Goal: Task Accomplishment & Management: Use online tool/utility

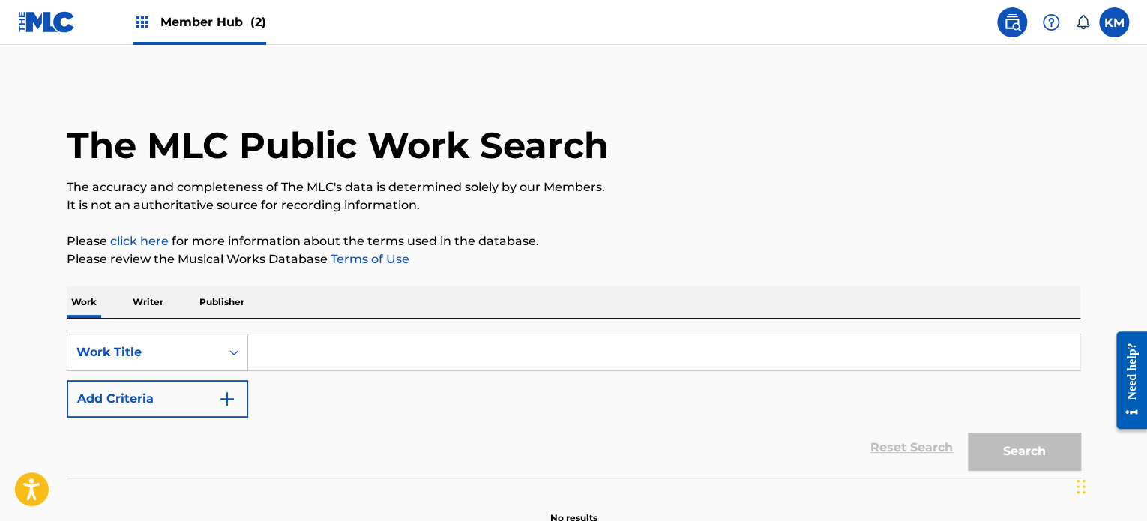
click at [384, 364] on input "Search Form" at bounding box center [664, 352] width 832 height 36
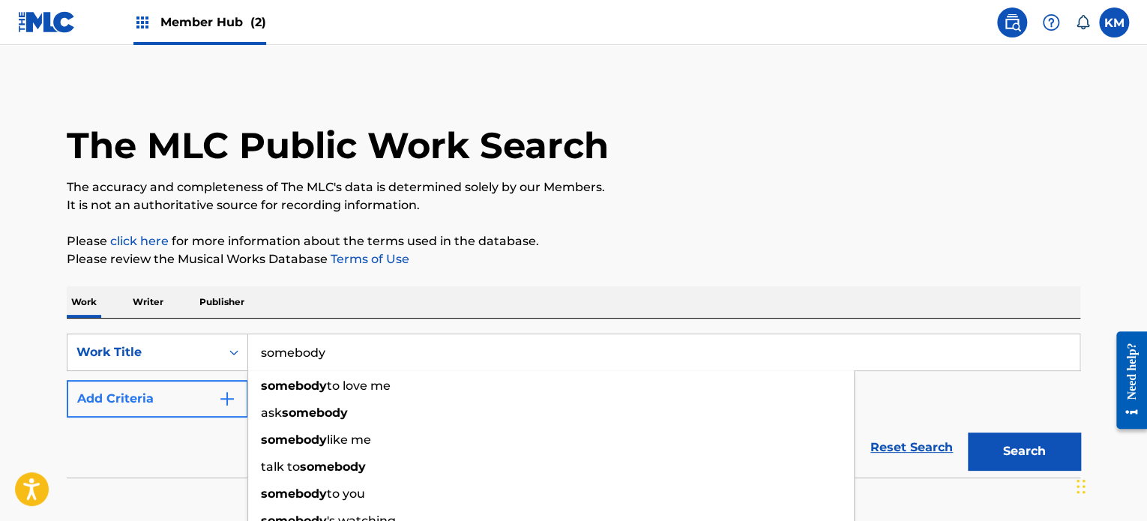
type input "somebody"
click at [87, 406] on button "Add Criteria" at bounding box center [157, 398] width 181 height 37
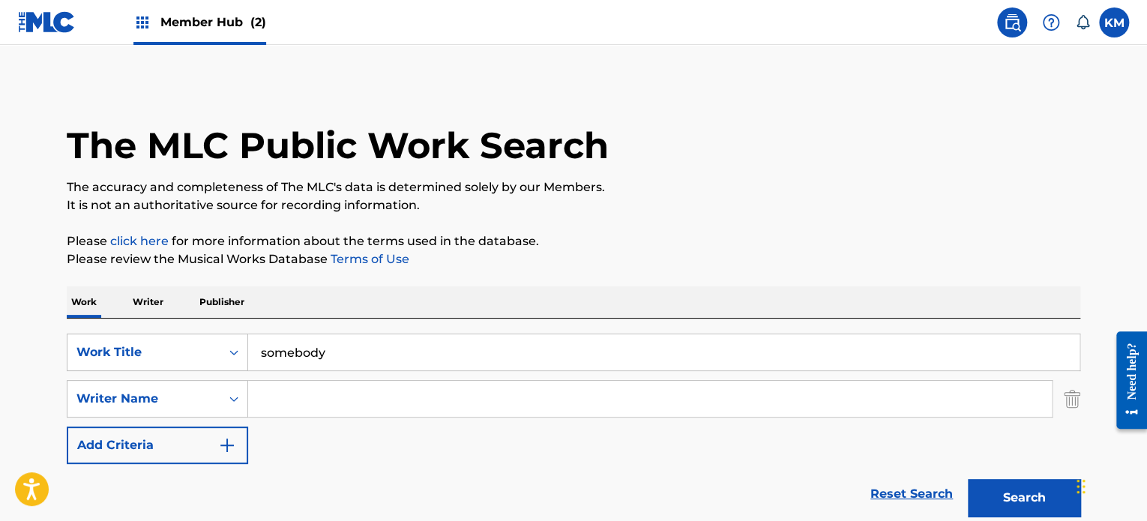
click at [378, 377] on div "SearchWithCriteriab22964f0-e8d3-44af-baae-eb65afa179aa Work Title somebody Sear…" at bounding box center [574, 399] width 1014 height 130
click at [363, 392] on input "Search Form" at bounding box center [650, 399] width 804 height 36
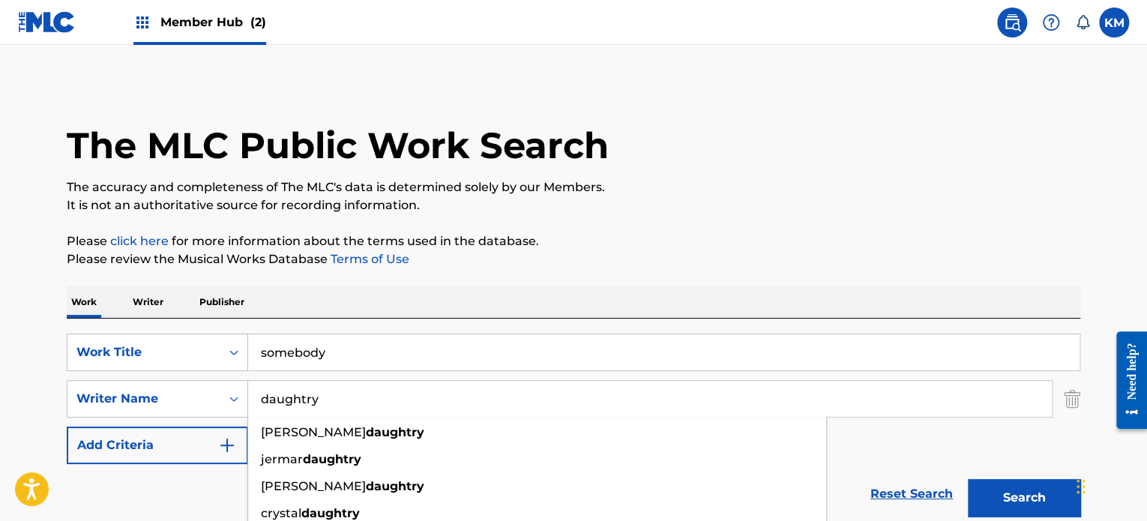
type input "daughtry"
click at [968, 479] on button "Search" at bounding box center [1024, 497] width 112 height 37
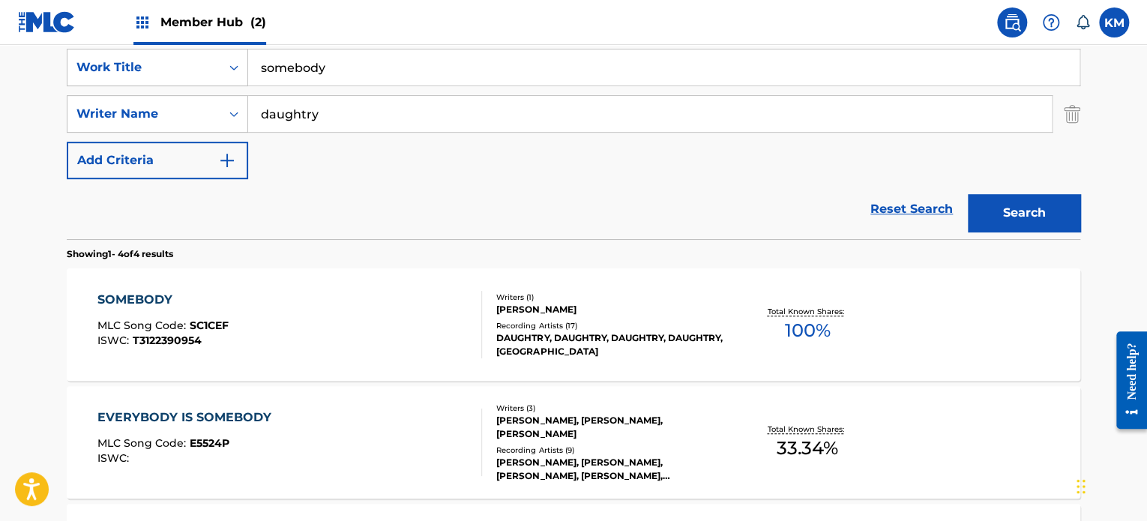
scroll to position [312, 0]
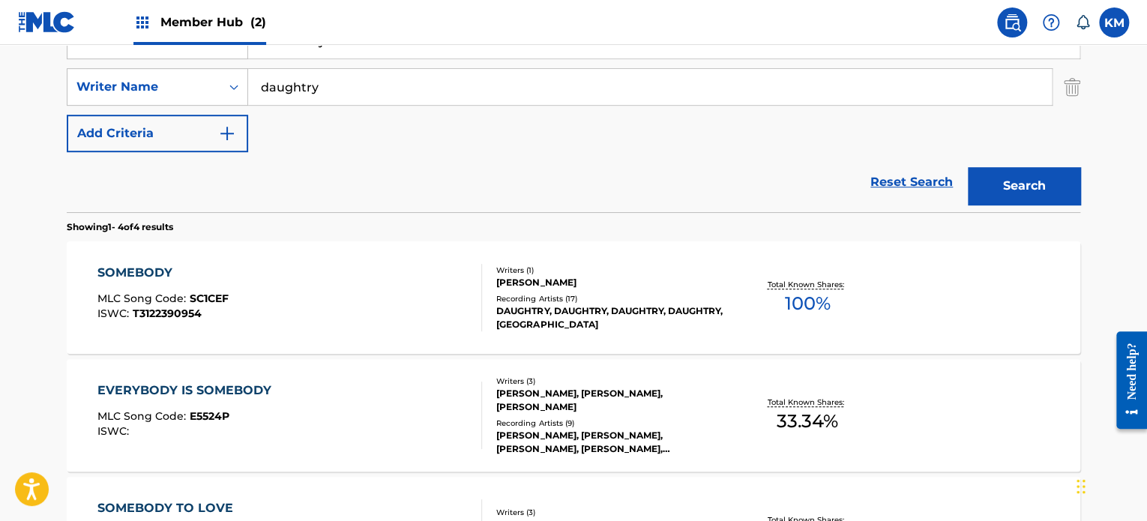
click at [416, 302] on div "SOMEBODY MLC Song Code : SC1CEF ISWC : T3122390954" at bounding box center [289, 297] width 385 height 67
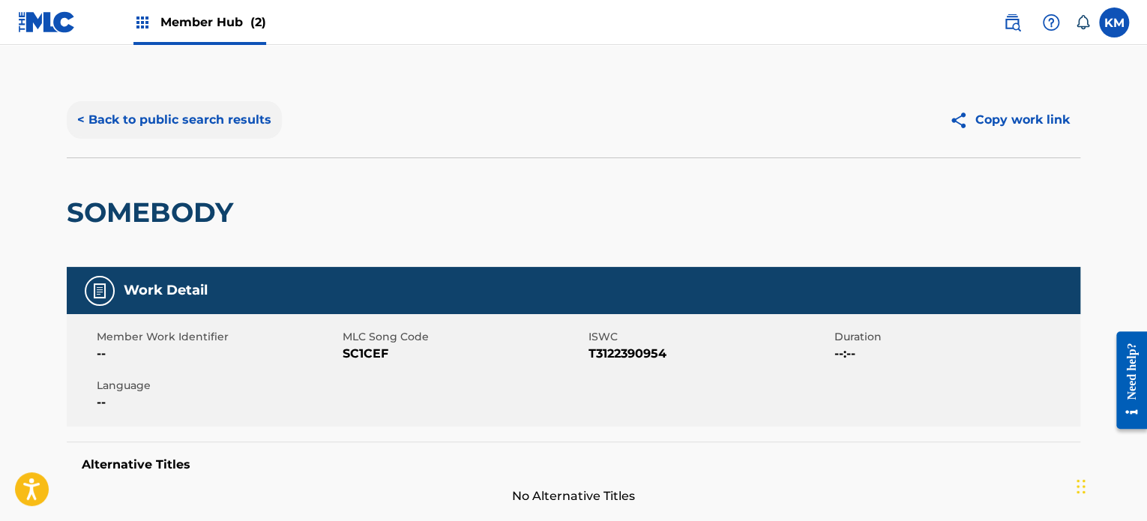
click at [204, 110] on button "< Back to public search results" at bounding box center [174, 119] width 215 height 37
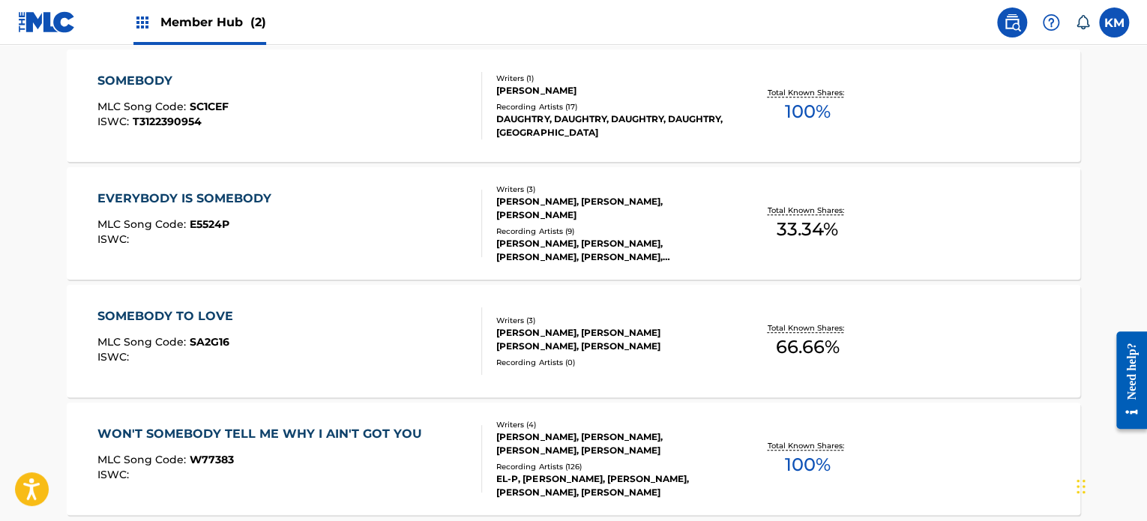
scroll to position [502, 0]
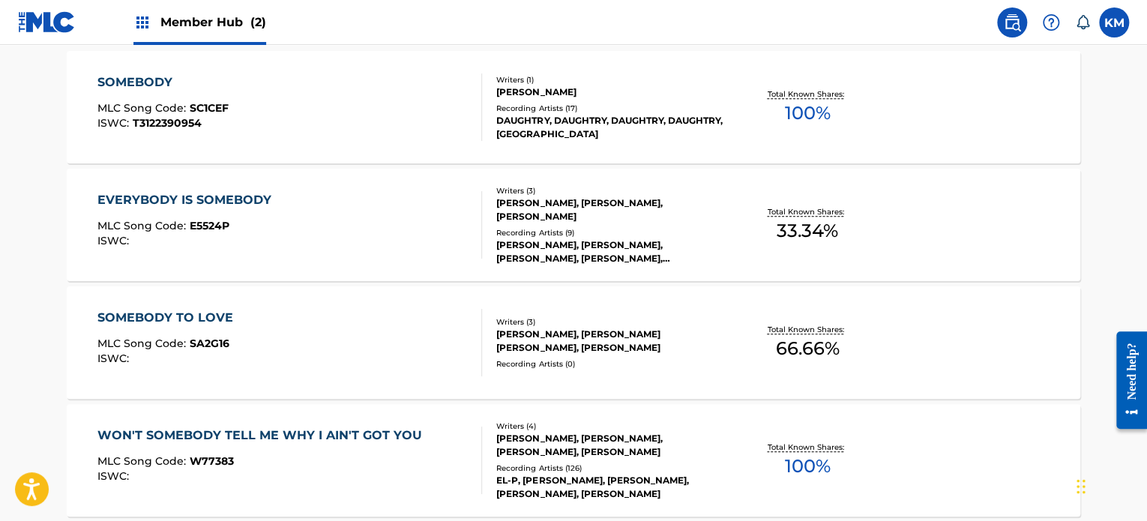
click at [375, 339] on div "SOMEBODY TO LOVE MLC Song Code : SA2G16 ISWC :" at bounding box center [289, 342] width 385 height 67
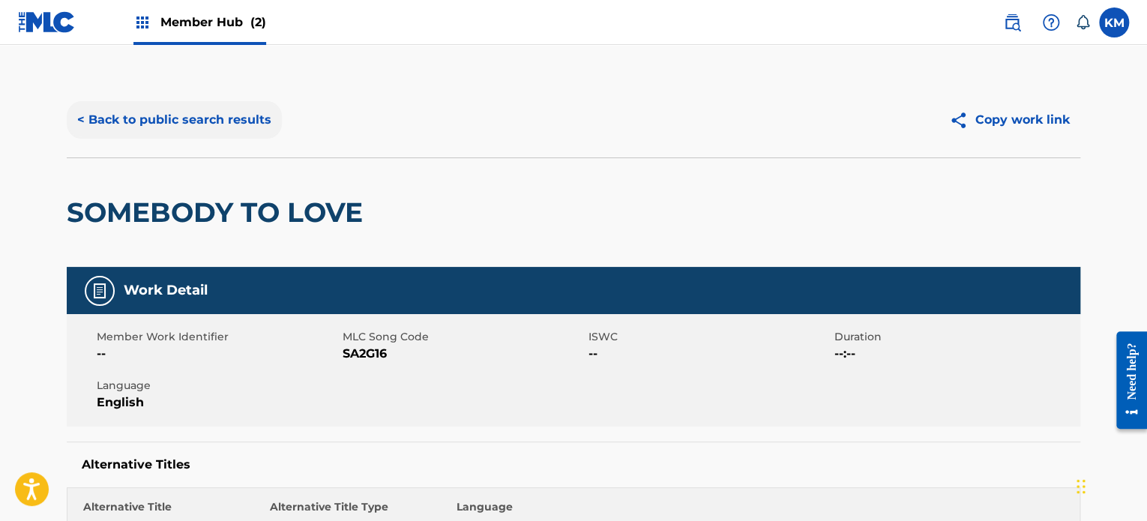
click at [222, 122] on button "< Back to public search results" at bounding box center [174, 119] width 215 height 37
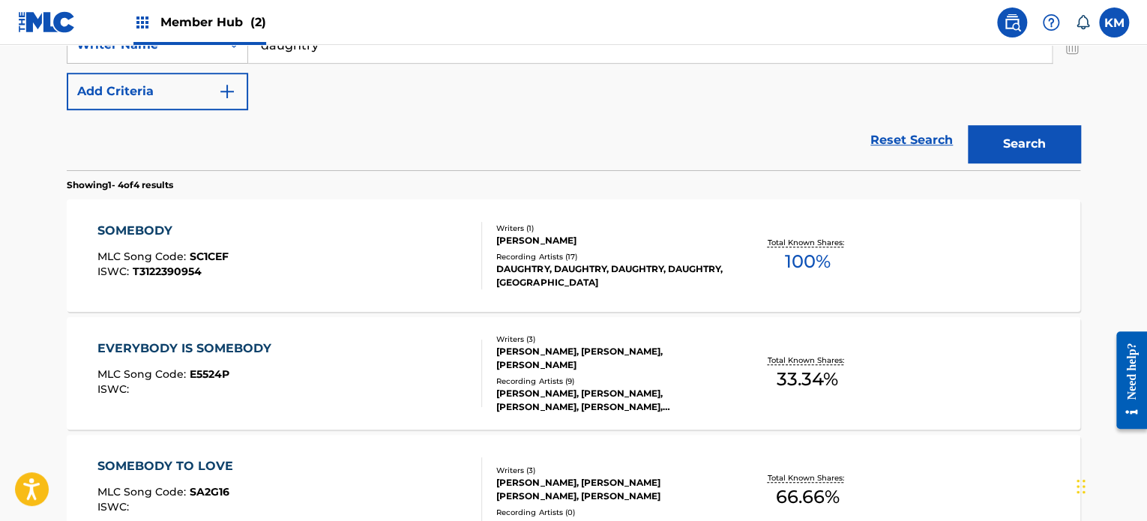
scroll to position [368, 0]
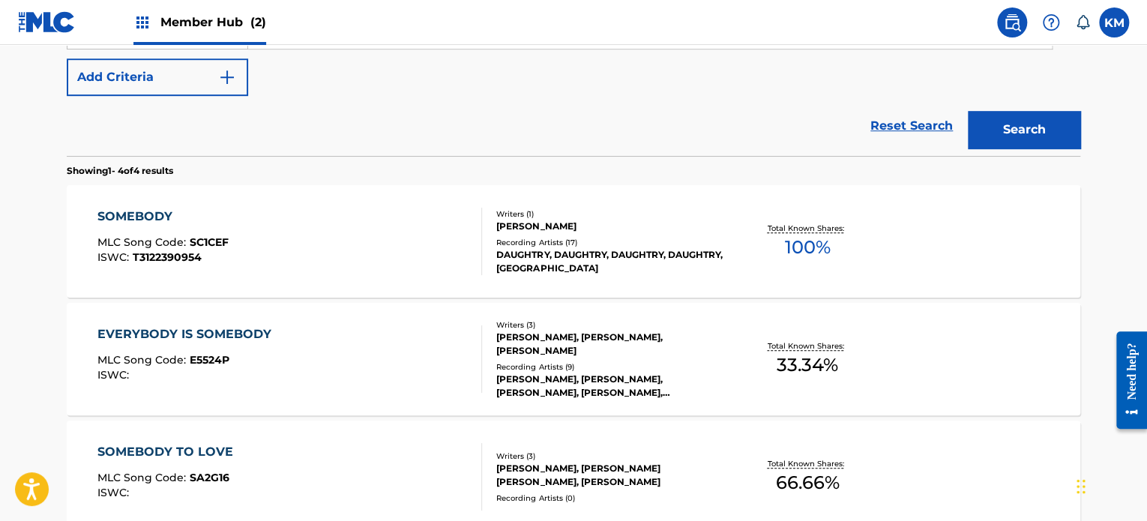
click at [231, 236] on div "SOMEBODY MLC Song Code : SC1CEF ISWC : T3122390954" at bounding box center [289, 241] width 385 height 67
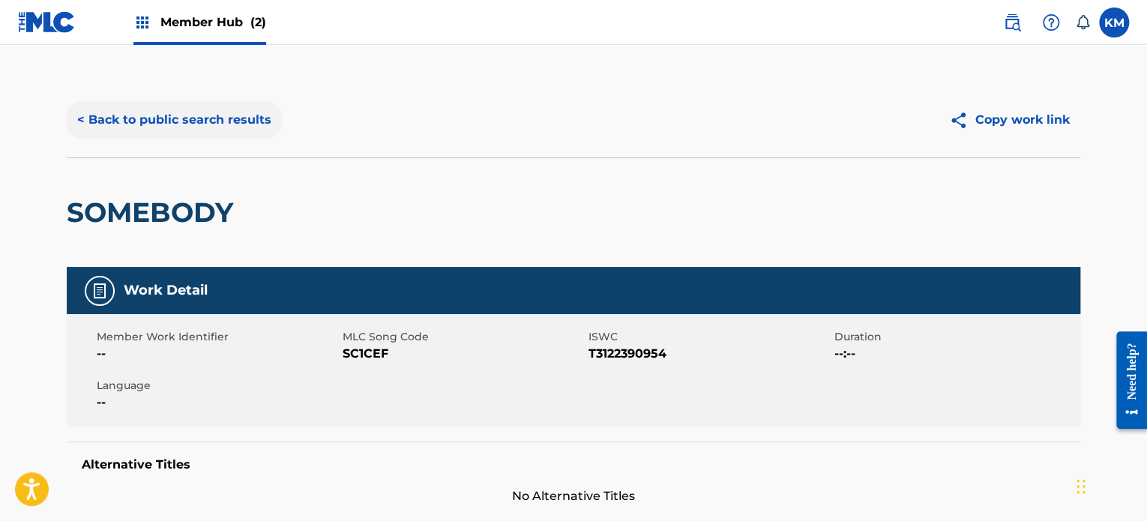
click at [193, 131] on button "< Back to public search results" at bounding box center [174, 119] width 215 height 37
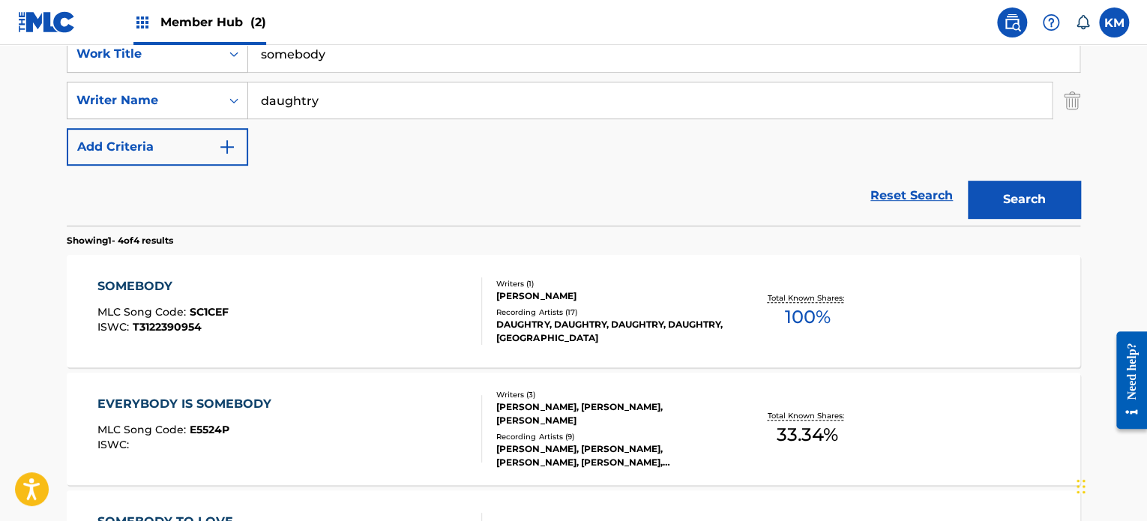
scroll to position [297, 0]
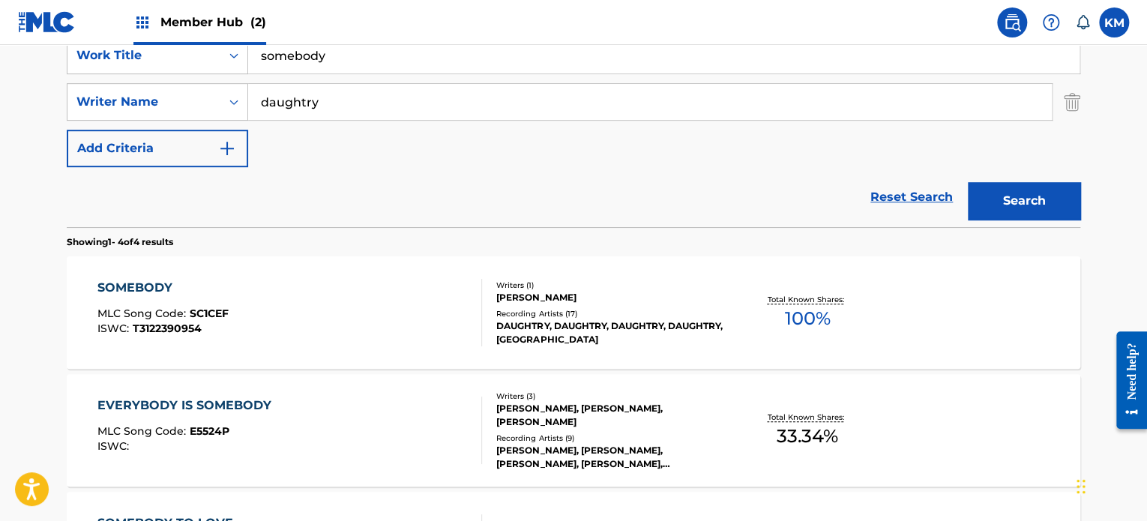
click at [186, 25] on span "Member Hub (2)" at bounding box center [213, 21] width 106 height 17
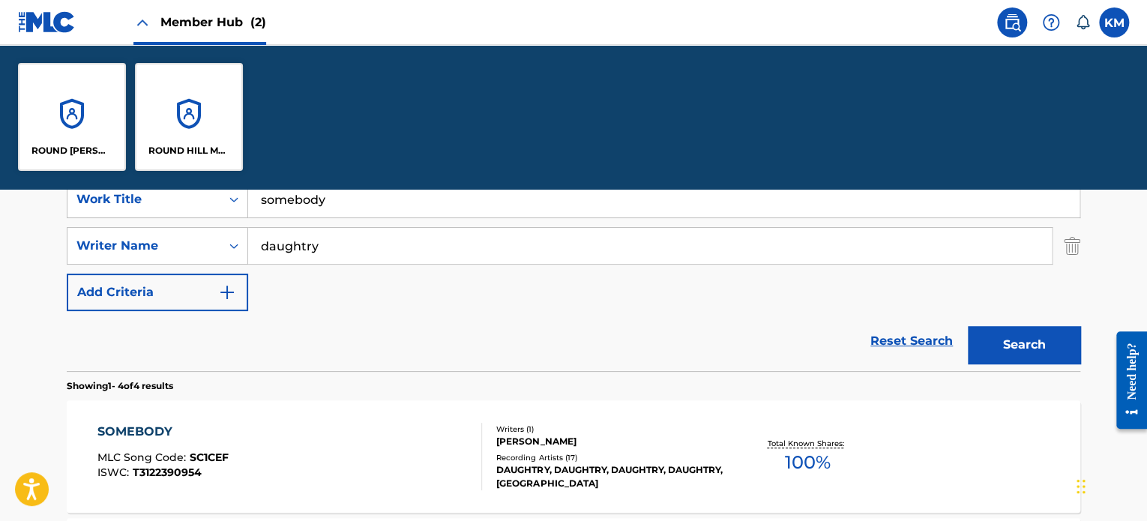
scroll to position [441, 0]
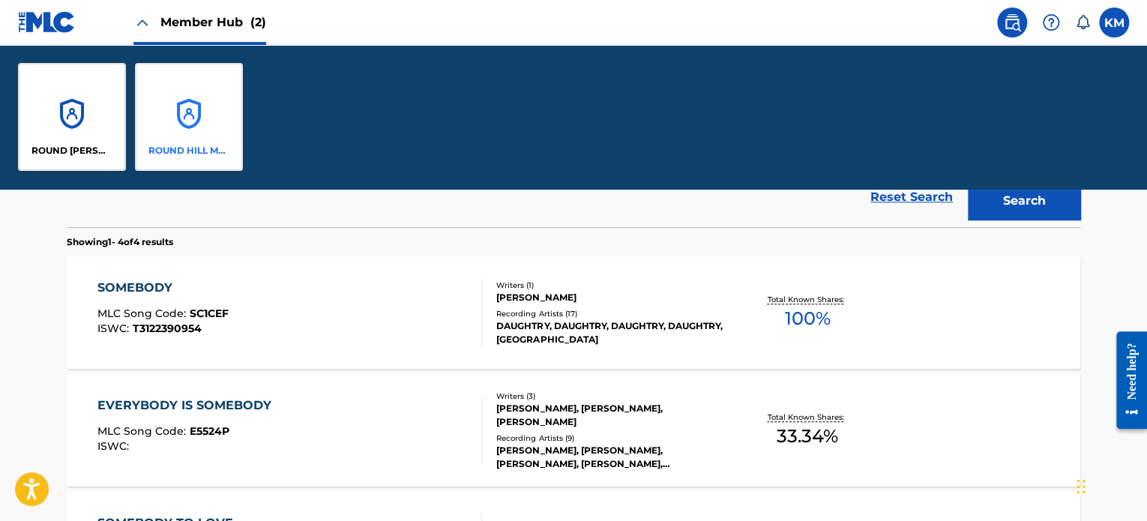
click at [184, 130] on div "ROUND HILL MUSIC" at bounding box center [189, 117] width 108 height 108
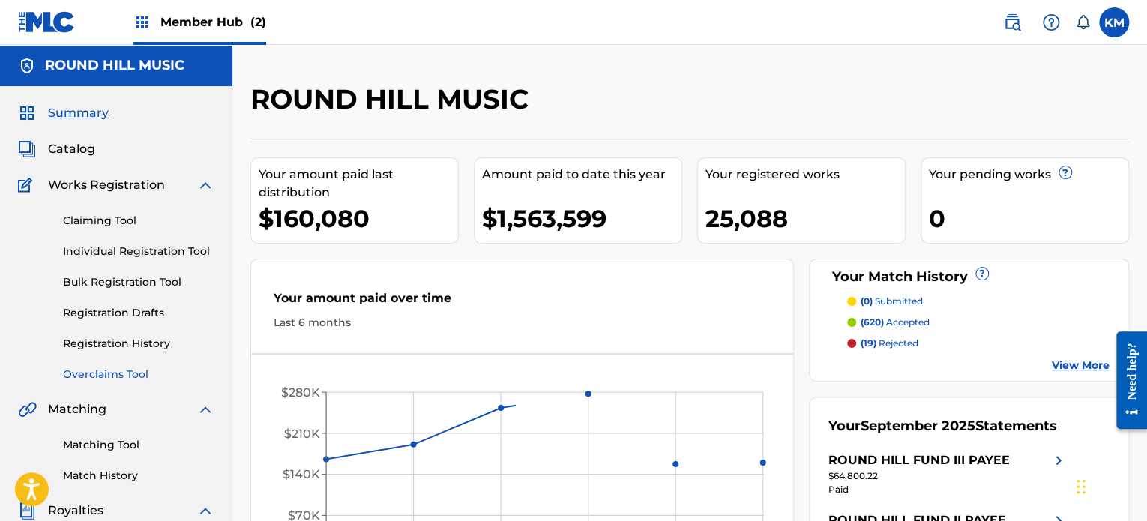
click at [122, 376] on link "Overclaims Tool" at bounding box center [138, 375] width 151 height 16
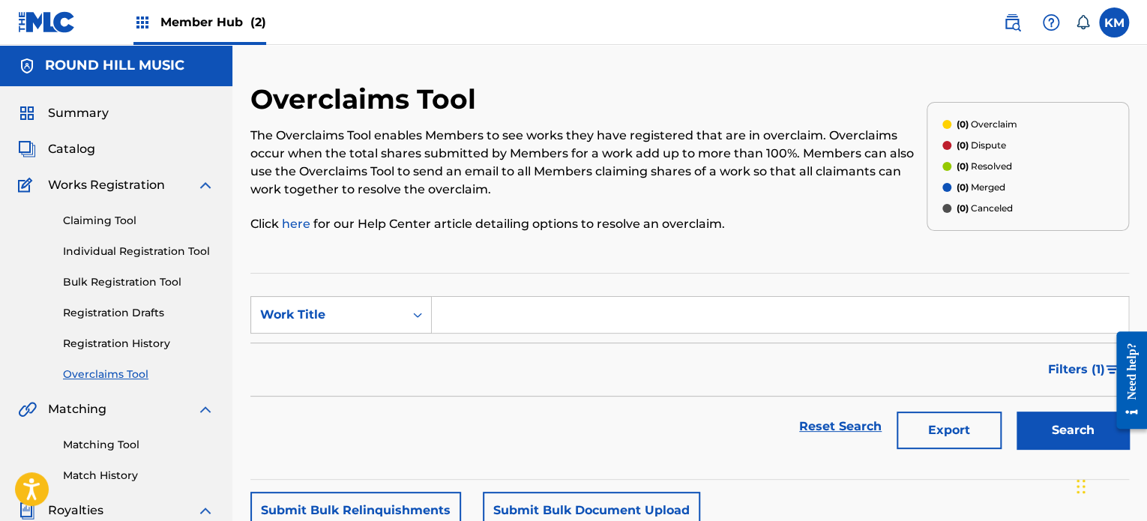
click at [472, 308] on input "Search Form" at bounding box center [780, 315] width 697 height 36
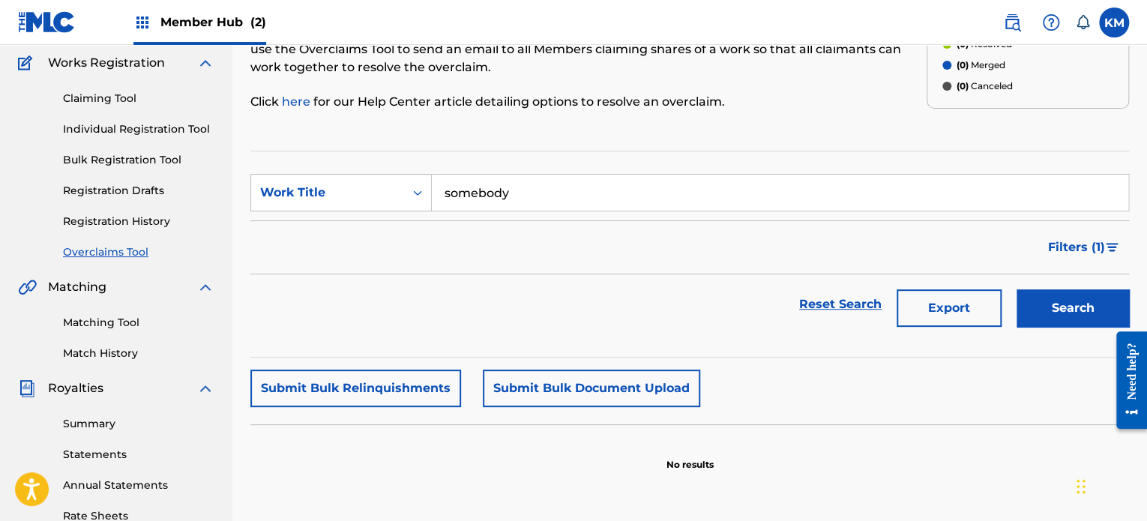
scroll to position [121, 0]
type input "somebody"
click at [1059, 307] on button "Search" at bounding box center [1073, 308] width 112 height 37
click at [352, 184] on div "Work Title" at bounding box center [327, 193] width 135 height 18
click at [583, 281] on div "Reset Search Export Search" at bounding box center [689, 305] width 879 height 60
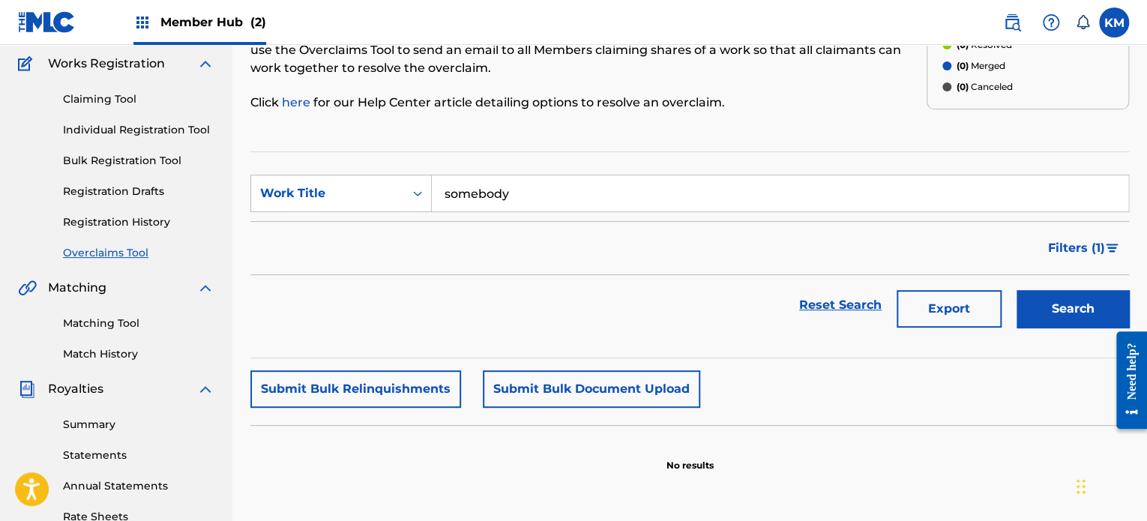
scroll to position [0, 0]
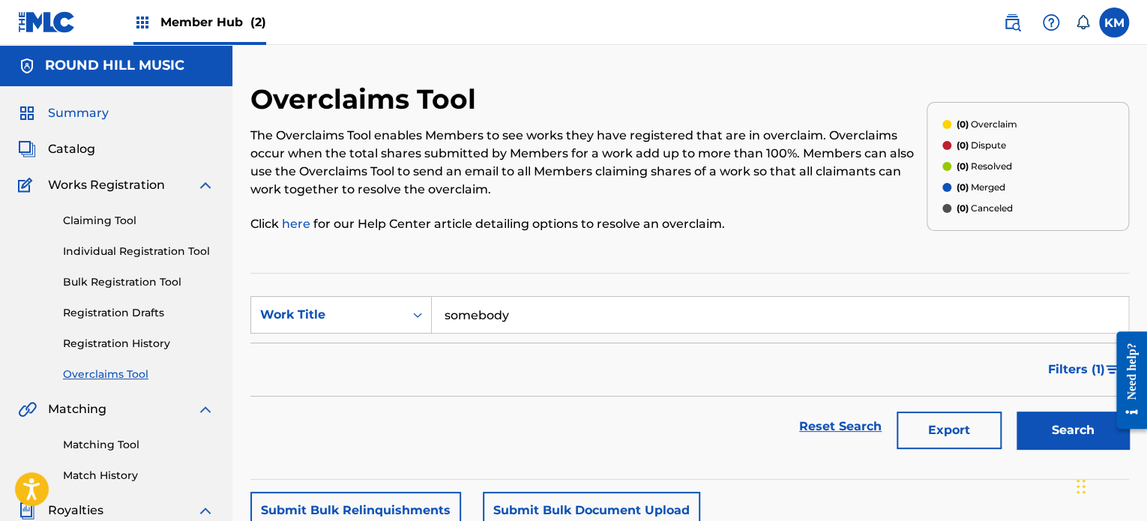
click at [93, 105] on span "Summary" at bounding box center [78, 113] width 61 height 18
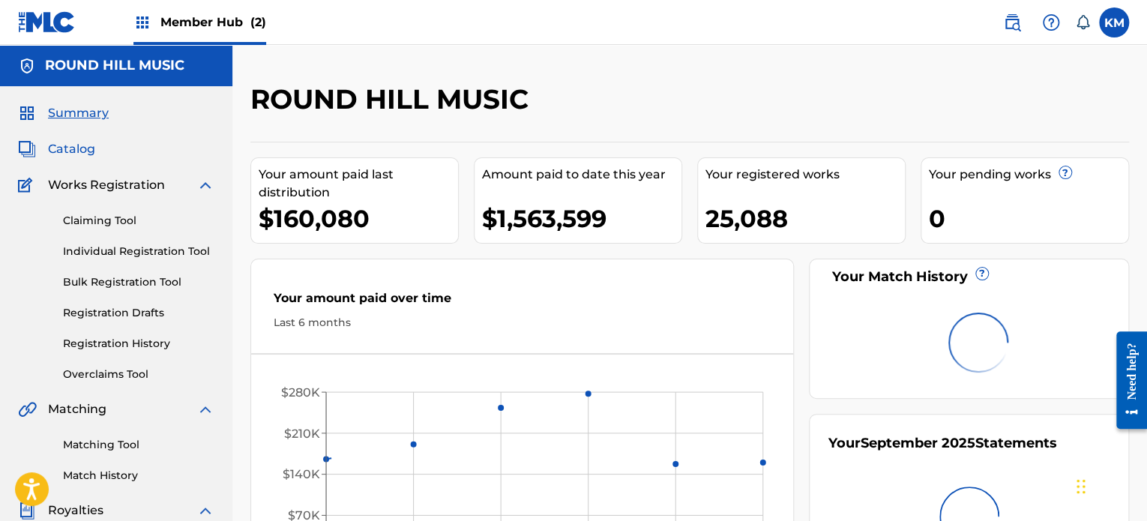
click at [84, 149] on span "Catalog" at bounding box center [71, 149] width 47 height 18
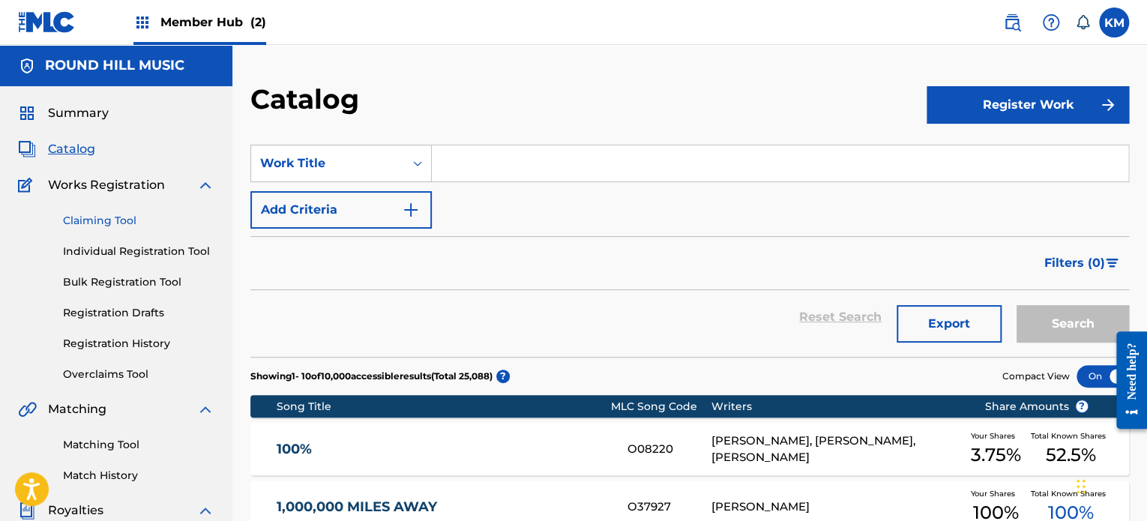
click at [118, 219] on link "Claiming Tool" at bounding box center [138, 221] width 151 height 16
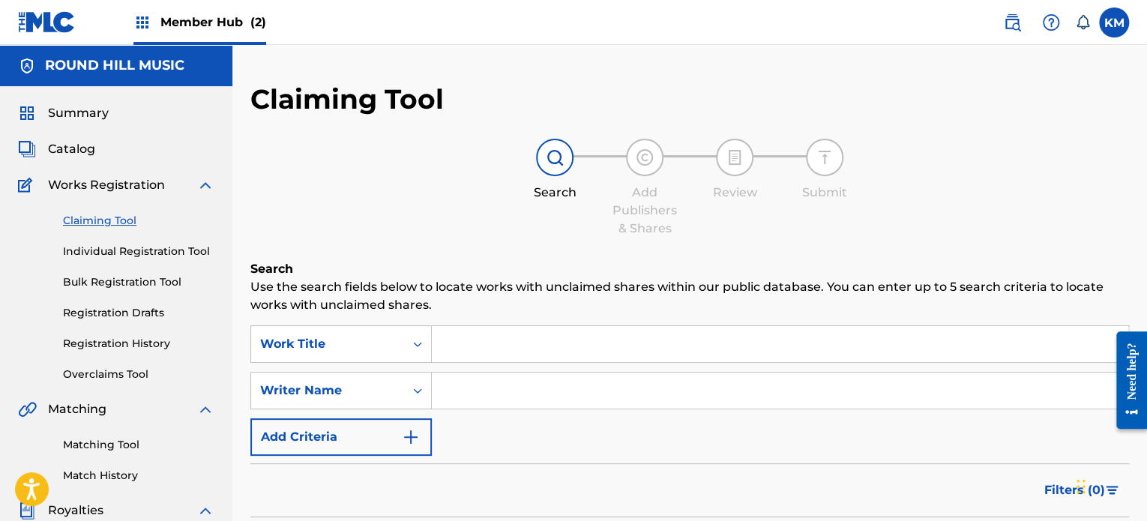
click at [511, 338] on input "Search Form" at bounding box center [780, 344] width 697 height 36
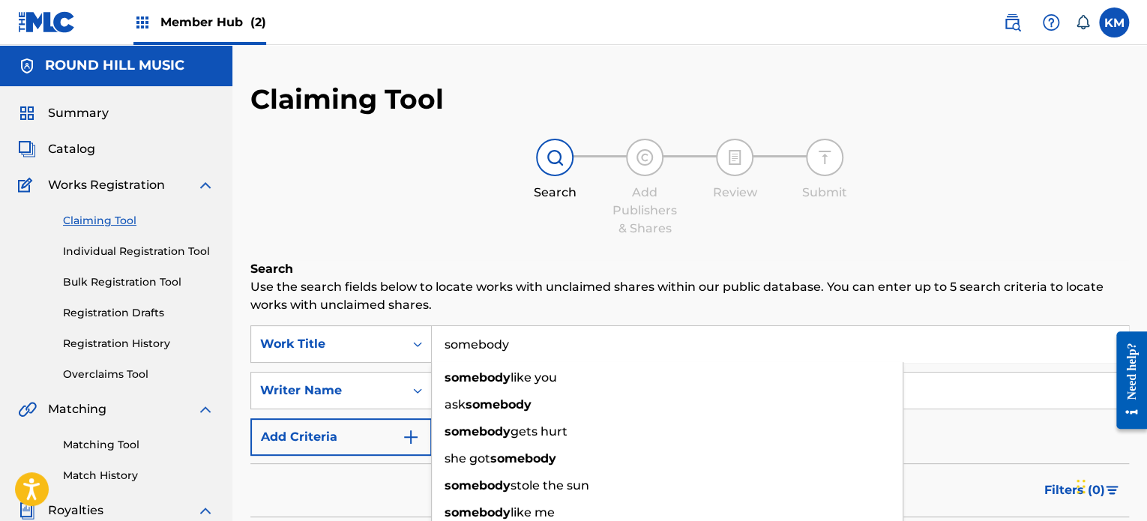
click at [511, 338] on input "somebody" at bounding box center [780, 344] width 697 height 36
type input "somebody"
click at [501, 263] on h6 "Search" at bounding box center [689, 269] width 879 height 18
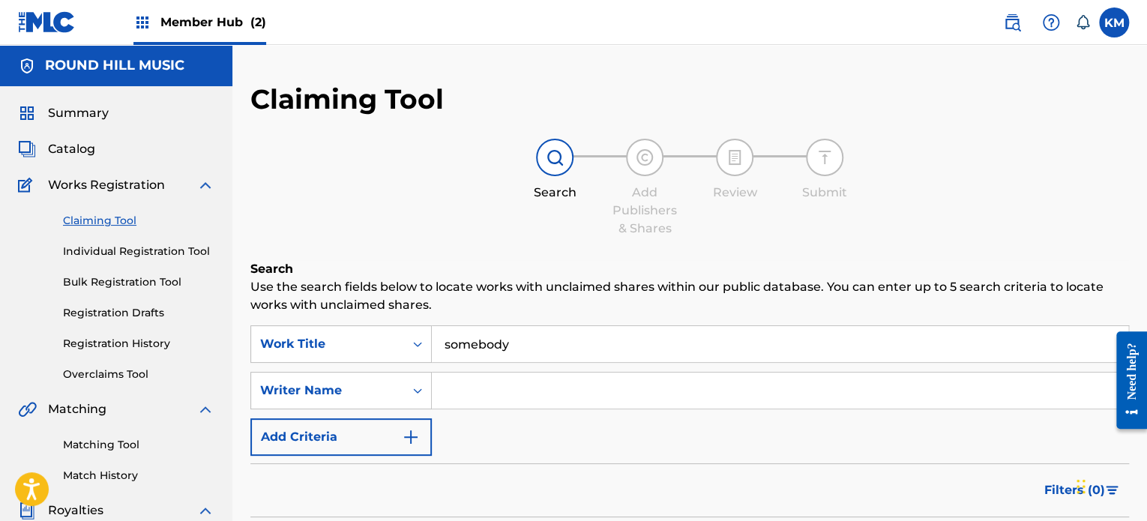
click at [506, 388] on input "Search Form" at bounding box center [780, 391] width 697 height 36
type input "daughtry"
click at [104, 376] on link "Overclaims Tool" at bounding box center [138, 375] width 151 height 16
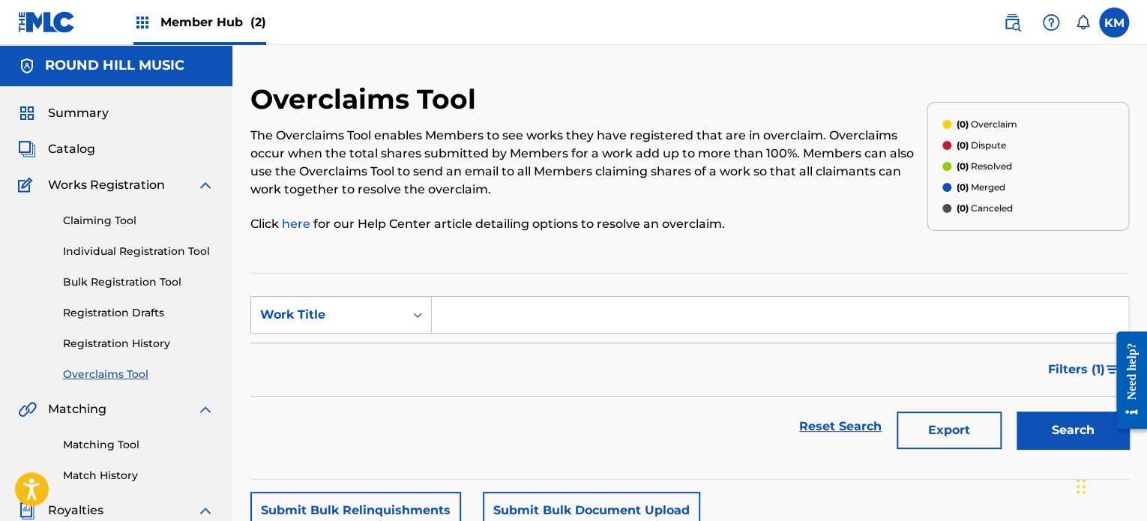
click at [546, 326] on input "Search Form" at bounding box center [780, 315] width 697 height 36
click at [368, 322] on div "Work Title" at bounding box center [327, 315] width 135 height 18
click at [363, 390] on div "Overclaim ID" at bounding box center [341, 389] width 180 height 37
click at [360, 331] on div "Overclaim ID" at bounding box center [340, 314] width 181 height 37
click at [372, 390] on div "MLC Song Code" at bounding box center [341, 389] width 180 height 37
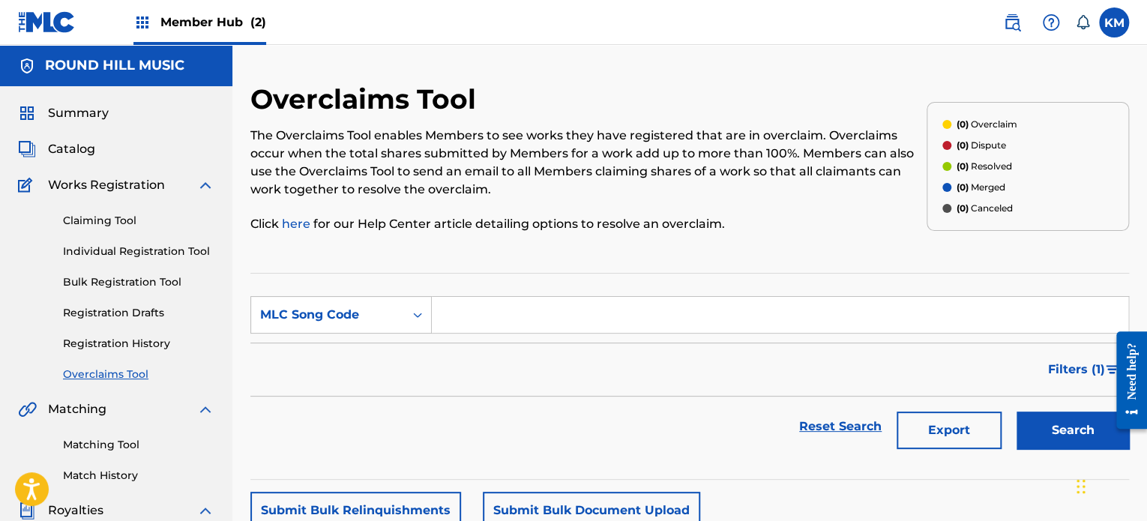
click at [525, 319] on input "Search Form" at bounding box center [780, 315] width 697 height 36
paste input "SC1CEF"
type input "SC1CEF"
click at [1017, 412] on button "Search" at bounding box center [1073, 430] width 112 height 37
click at [94, 217] on link "Claiming Tool" at bounding box center [138, 221] width 151 height 16
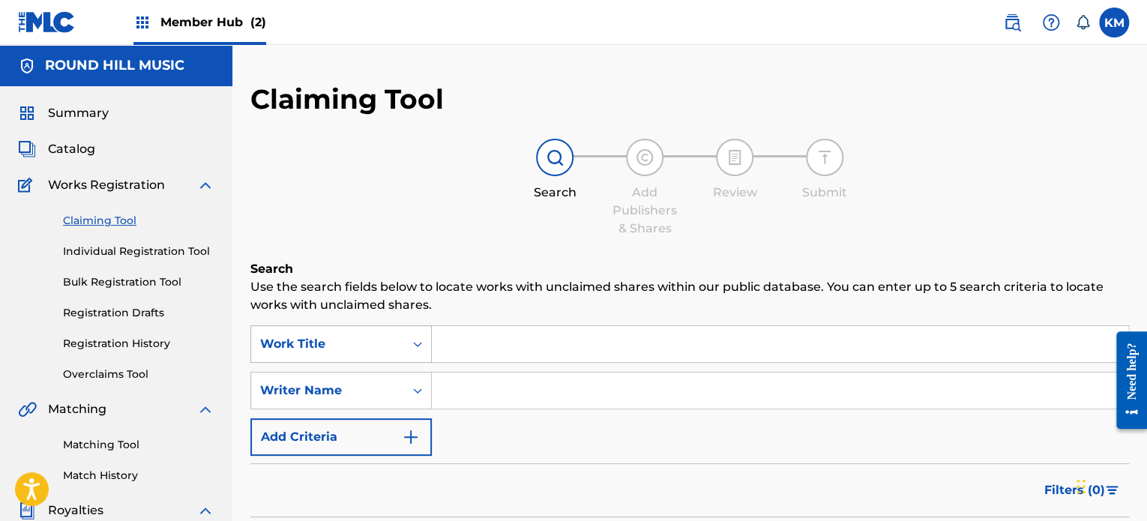
click at [369, 343] on div "Work Title" at bounding box center [340, 343] width 181 height 37
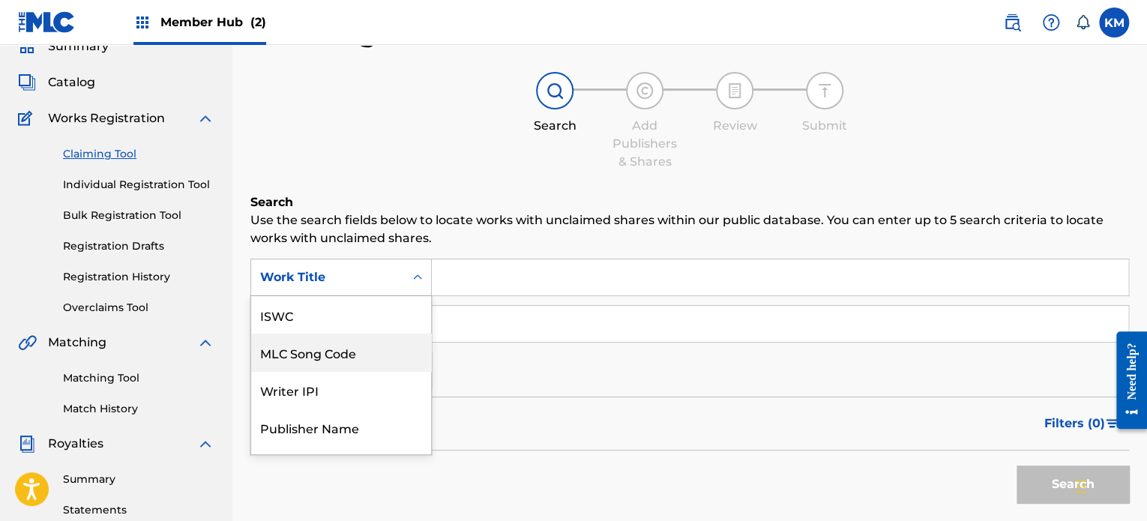
click at [330, 350] on div "MLC Song Code" at bounding box center [341, 352] width 180 height 37
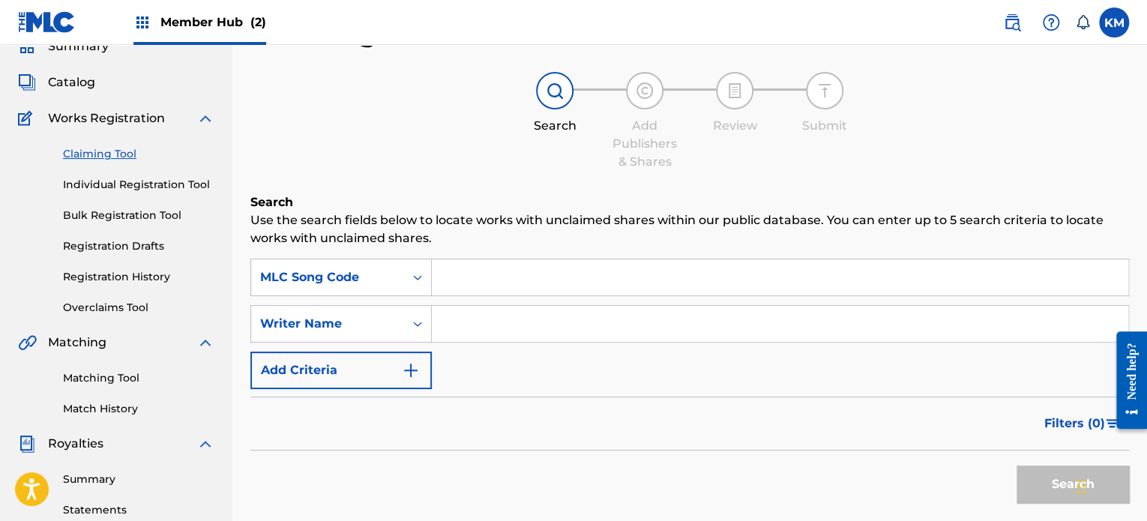
click at [514, 269] on input "Search Form" at bounding box center [780, 277] width 697 height 36
paste input "SC1CEF"
type input "SC1CEF"
click at [1017, 466] on button "Search" at bounding box center [1073, 484] width 112 height 37
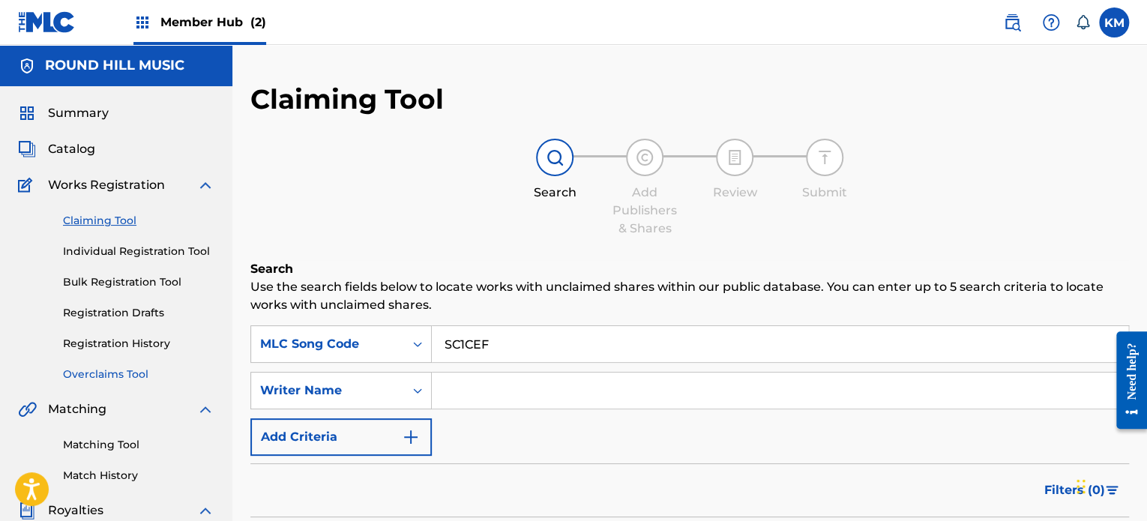
click at [113, 376] on link "Overclaims Tool" at bounding box center [138, 375] width 151 height 16
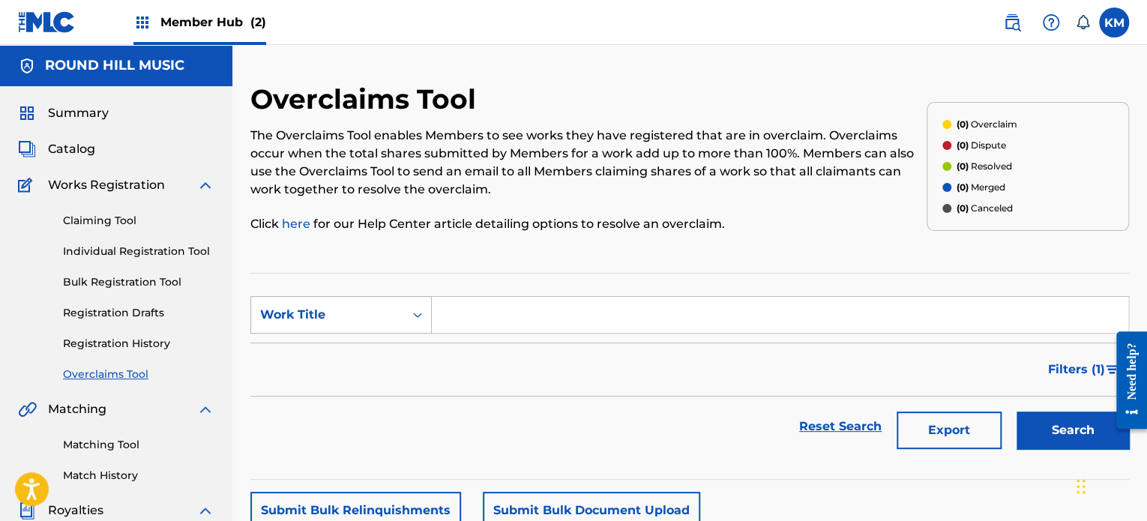
click at [337, 306] on div "Work Title" at bounding box center [327, 315] width 135 height 18
click at [349, 360] on div "MLC Song Code" at bounding box center [341, 352] width 180 height 37
click at [514, 327] on input "Search Form" at bounding box center [780, 315] width 697 height 36
paste input "SC1CEF"
type input "SC1CEF"
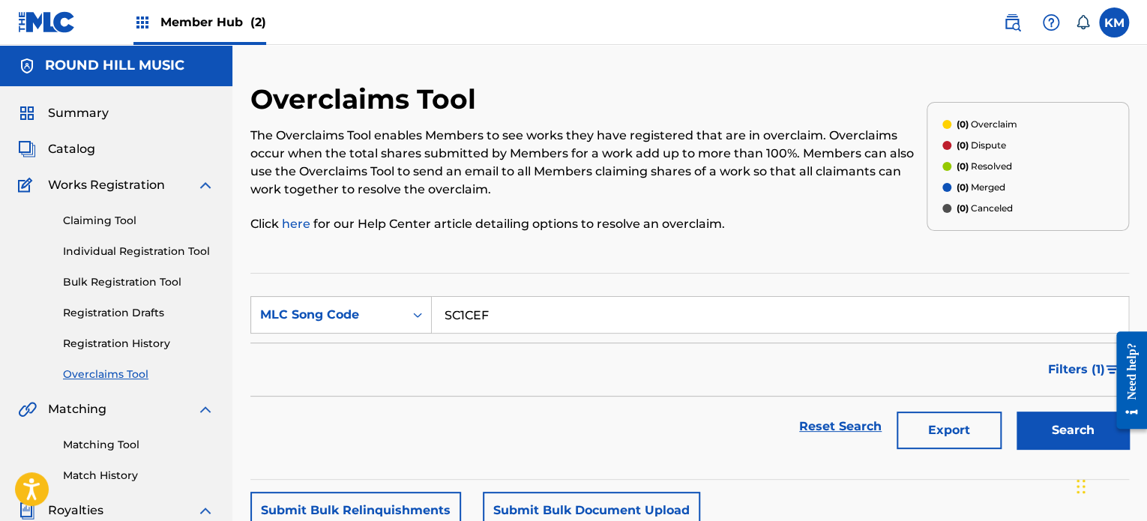
click at [1017, 412] on button "Search" at bounding box center [1073, 430] width 112 height 37
click at [114, 222] on link "Claiming Tool" at bounding box center [138, 221] width 151 height 16
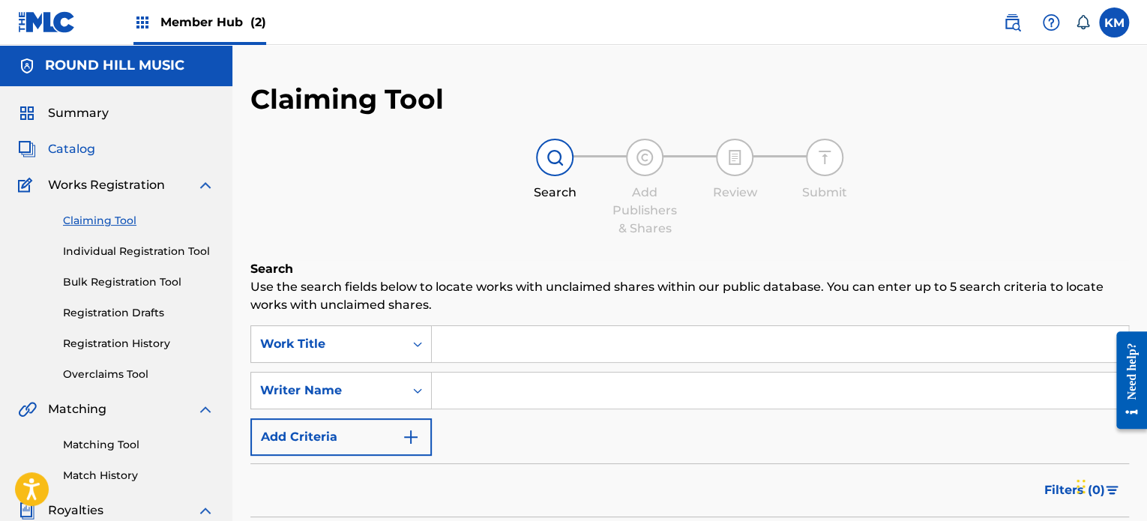
click at [86, 143] on span "Catalog" at bounding box center [71, 149] width 47 height 18
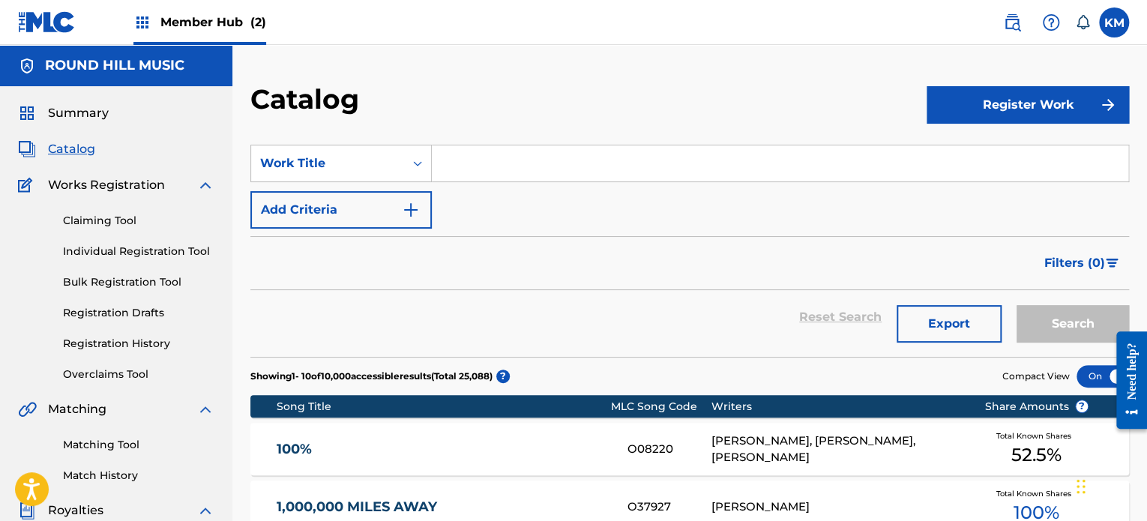
click at [92, 100] on div "Summary Catalog Works Registration Claiming Tool Individual Registration Tool B…" at bounding box center [116, 472] width 232 height 772
click at [316, 168] on div "Work Title" at bounding box center [327, 163] width 135 height 18
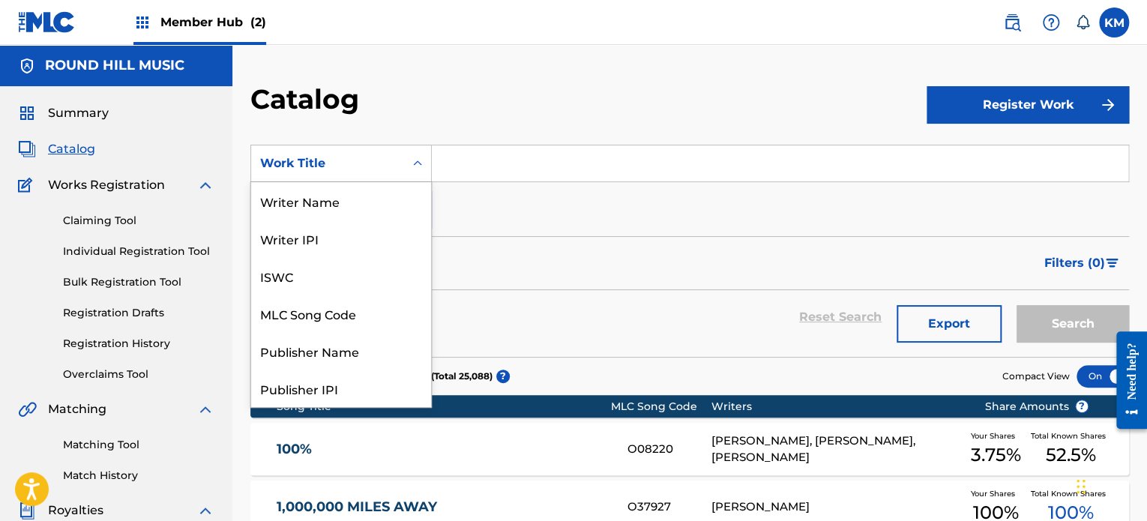
scroll to position [225, 0]
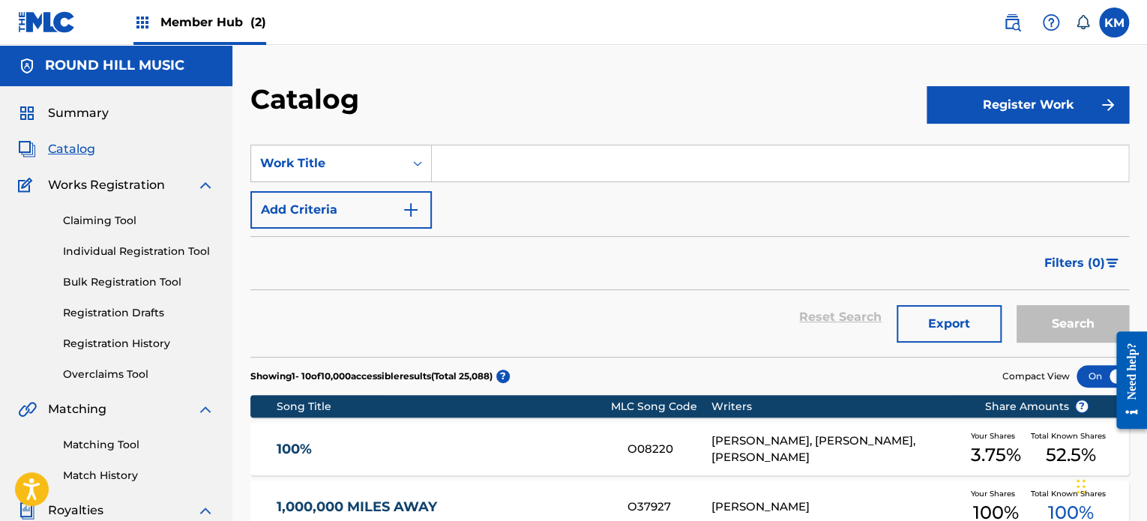
click at [624, 259] on div "Filters ( 0 )" at bounding box center [689, 263] width 879 height 54
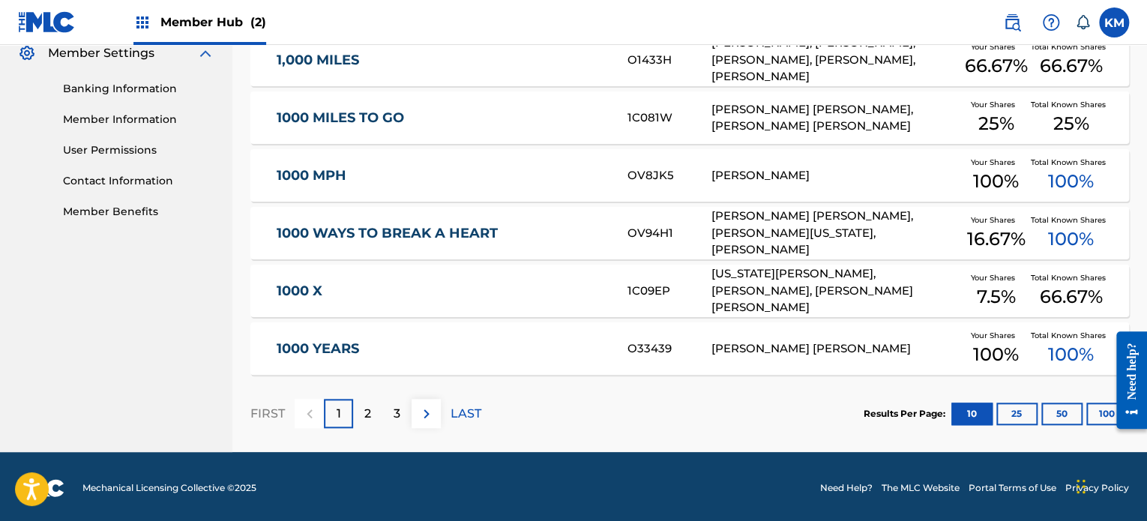
scroll to position [0, 0]
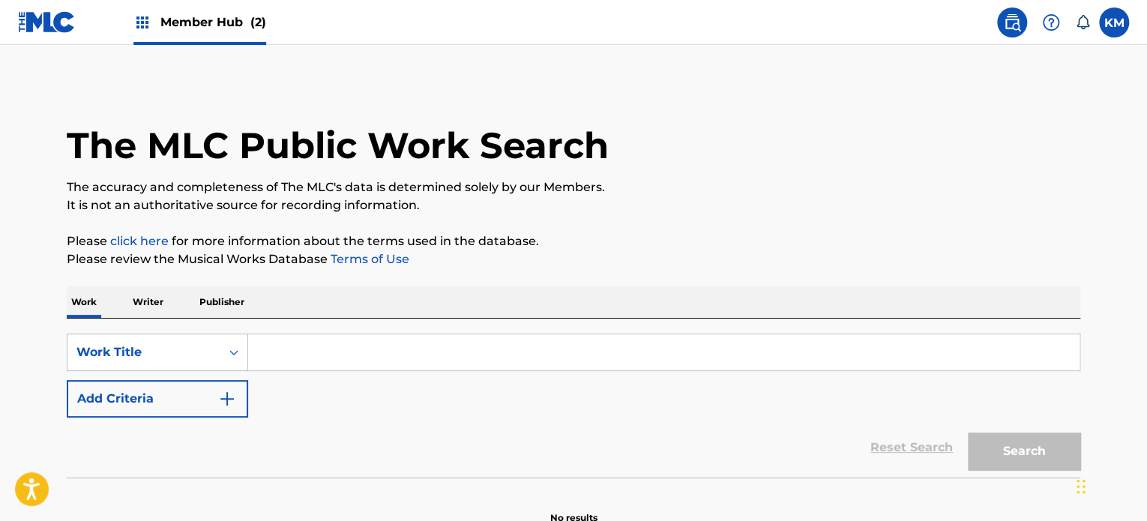
click at [295, 339] on input "Search Form" at bounding box center [664, 352] width 832 height 36
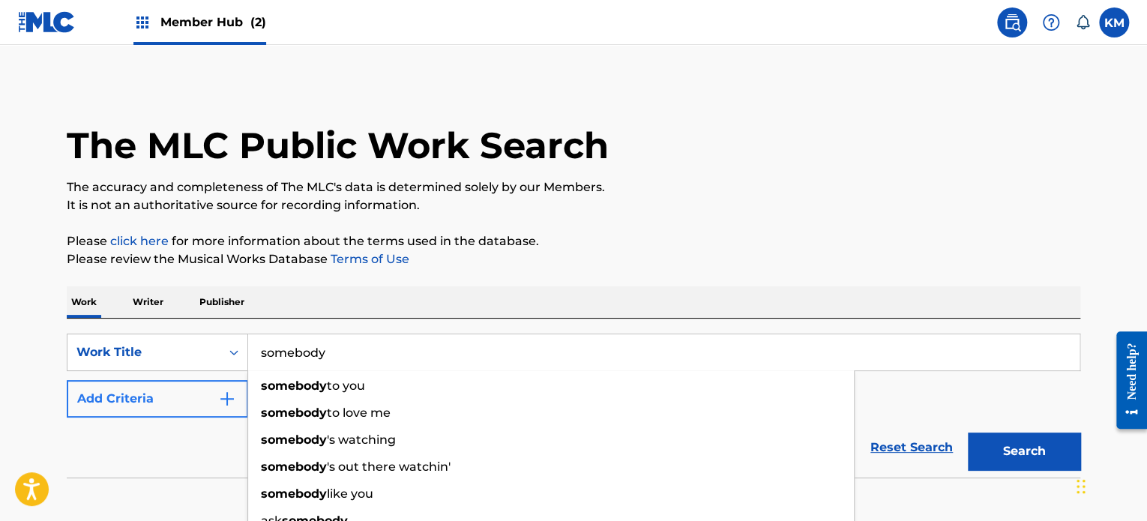
type input "somebody"
click at [138, 407] on button "Add Criteria" at bounding box center [157, 398] width 181 height 37
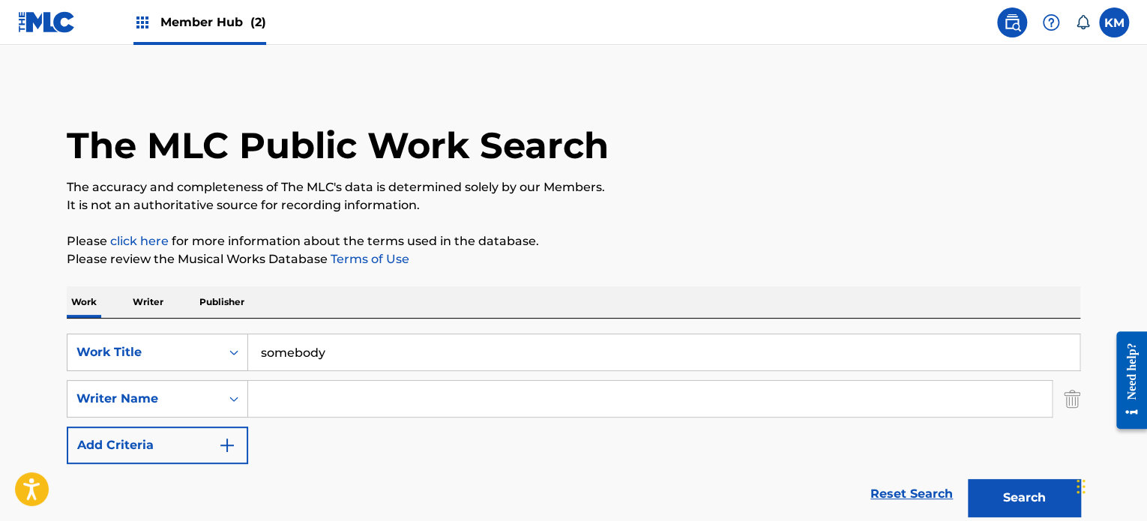
click at [315, 409] on input "Search Form" at bounding box center [650, 399] width 804 height 36
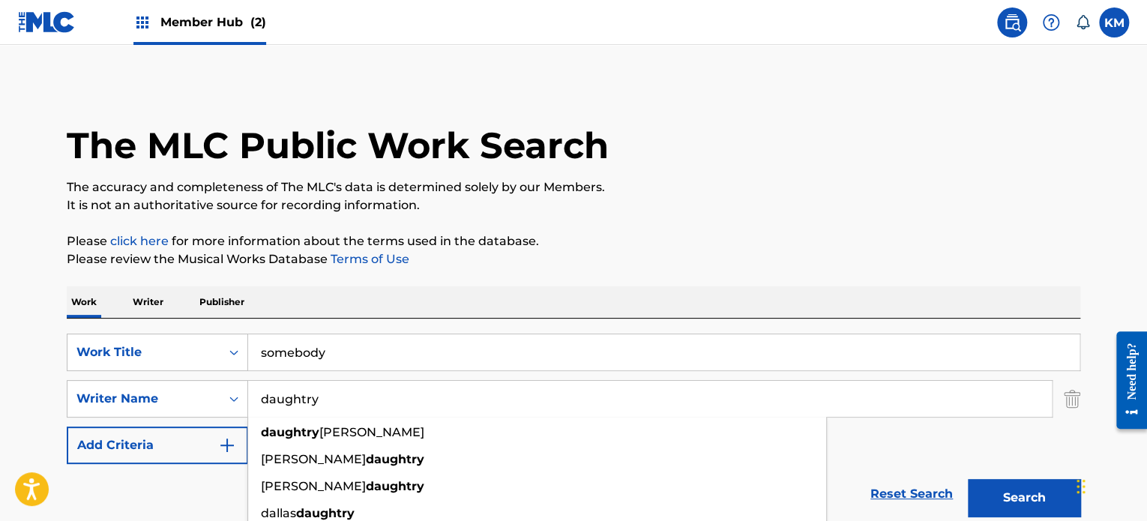
type input "daughtry"
click at [968, 479] on button "Search" at bounding box center [1024, 497] width 112 height 37
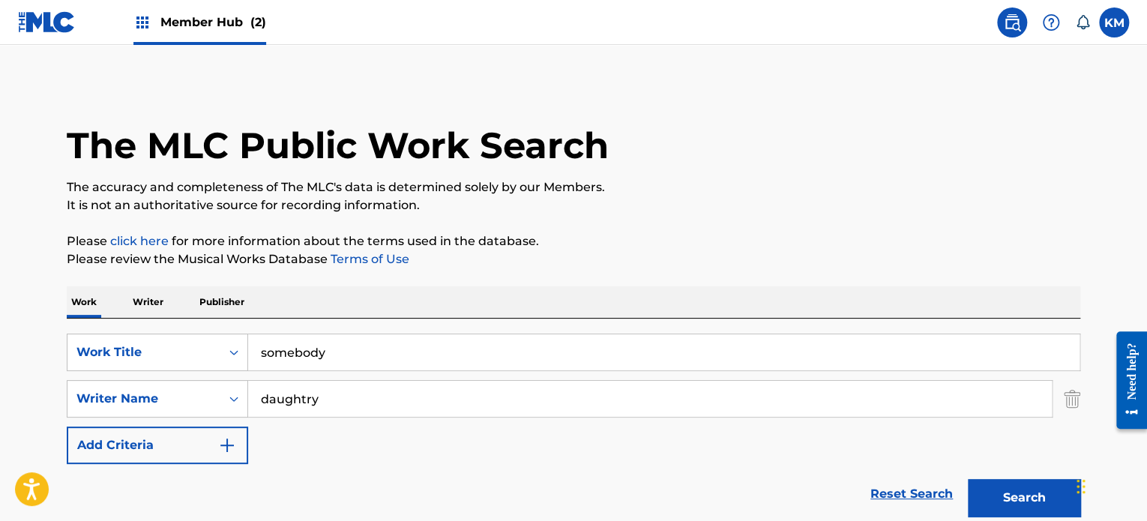
scroll to position [333, 0]
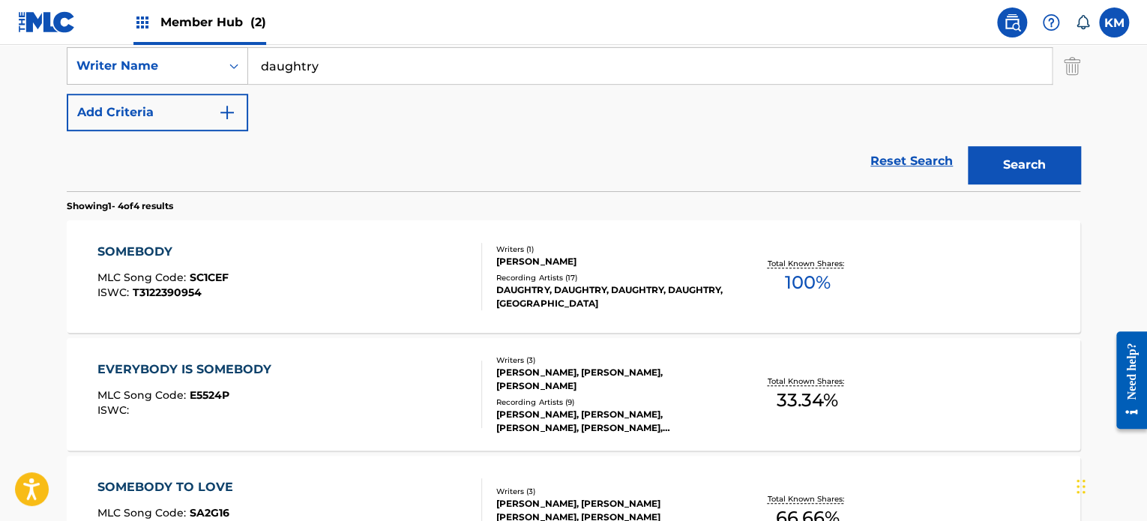
click at [405, 289] on div "SOMEBODY MLC Song Code : SC1CEF ISWC : T3122390954" at bounding box center [289, 276] width 385 height 67
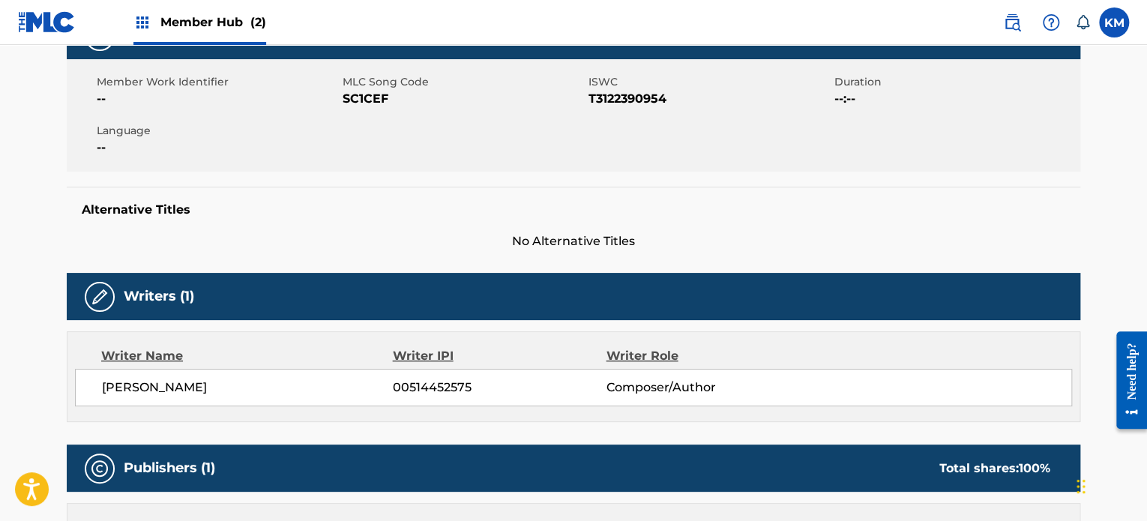
scroll to position [249, 0]
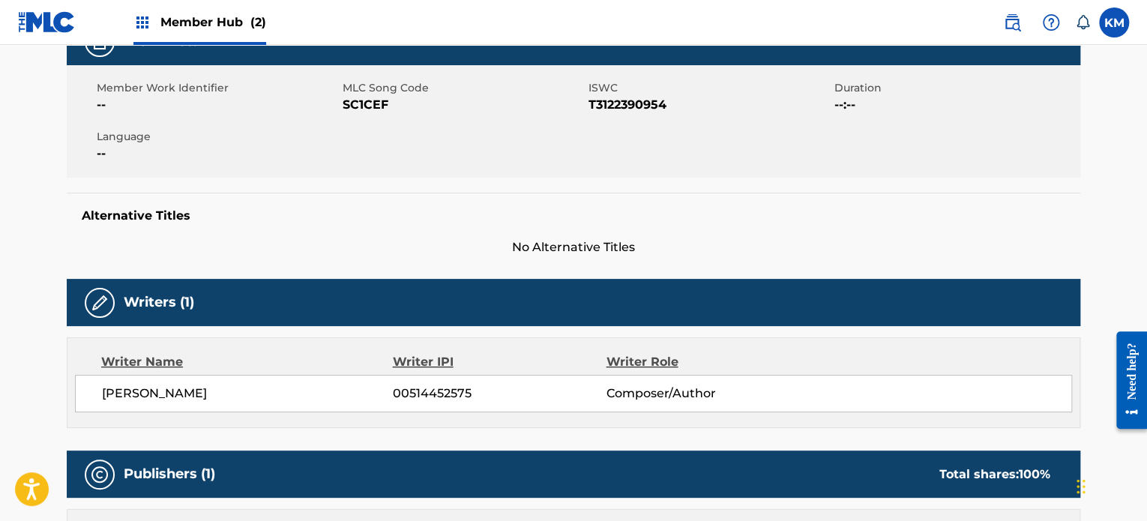
click at [366, 103] on span "SC1CEF" at bounding box center [464, 105] width 242 height 18
copy span "SC1CEF"
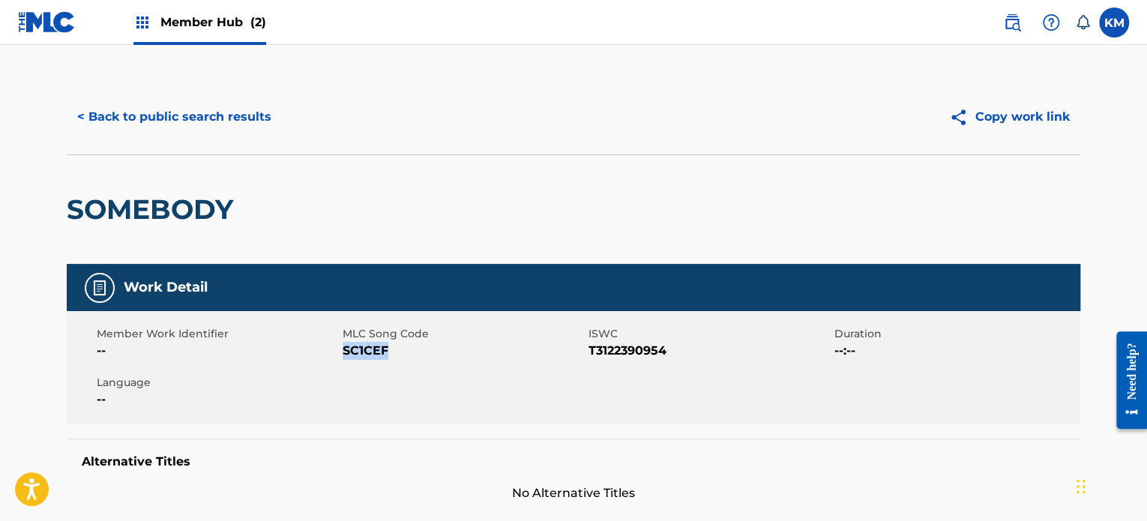
scroll to position [0, 0]
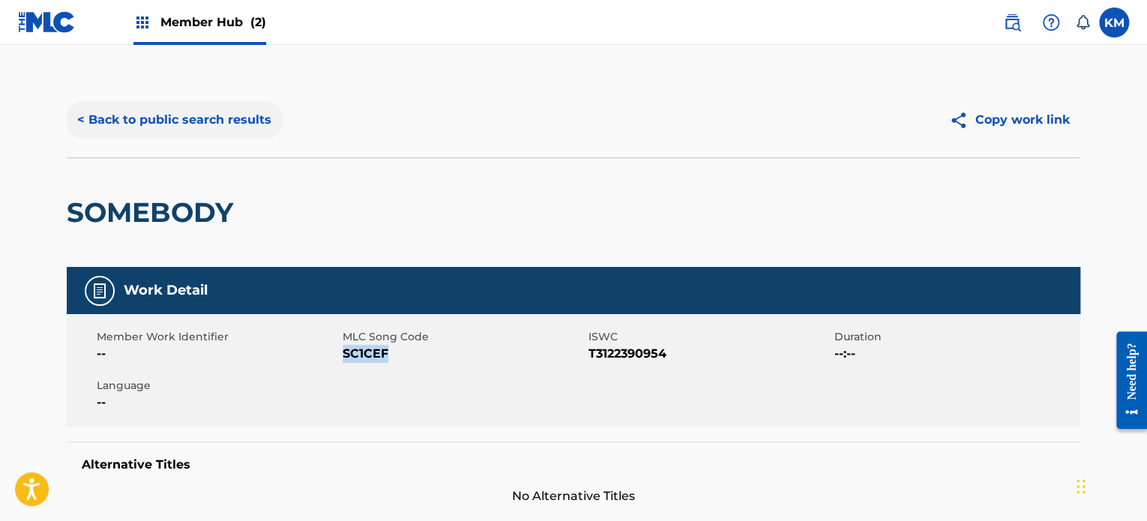
click at [206, 134] on button "< Back to public search results" at bounding box center [174, 119] width 215 height 37
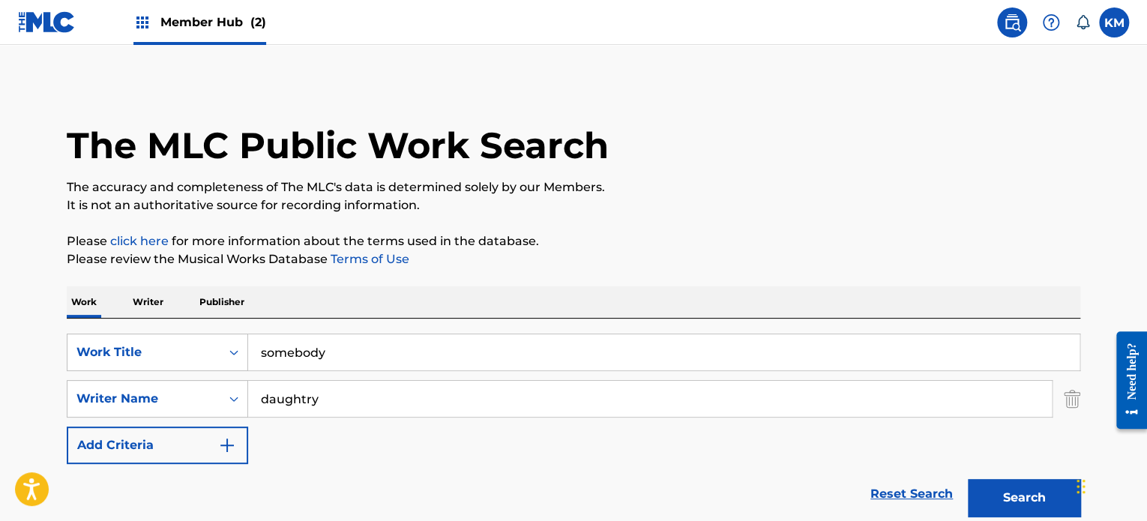
click at [371, 357] on input "somebody" at bounding box center [664, 352] width 832 height 36
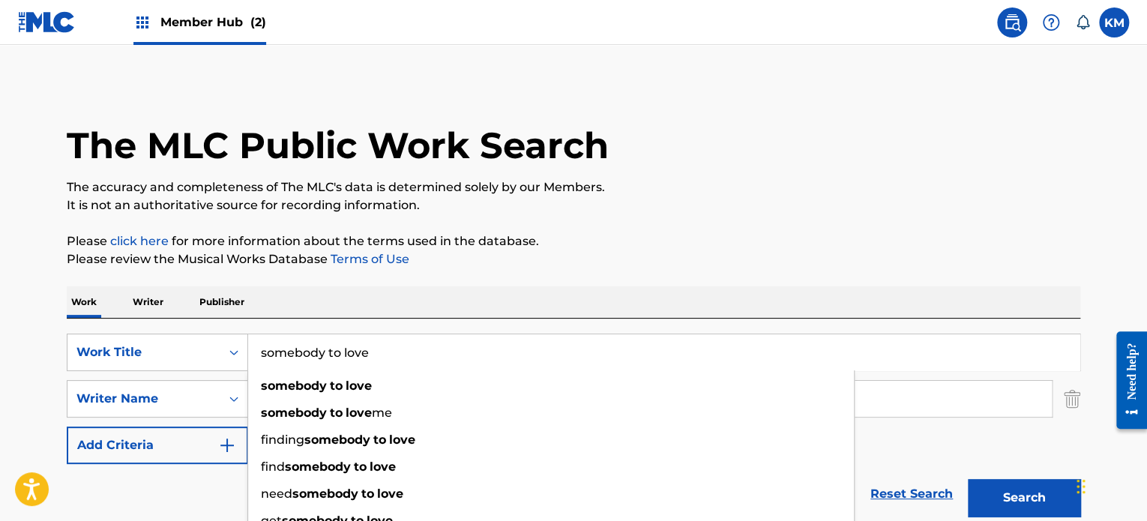
type input "somebody to love"
click at [968, 479] on button "Search" at bounding box center [1024, 497] width 112 height 37
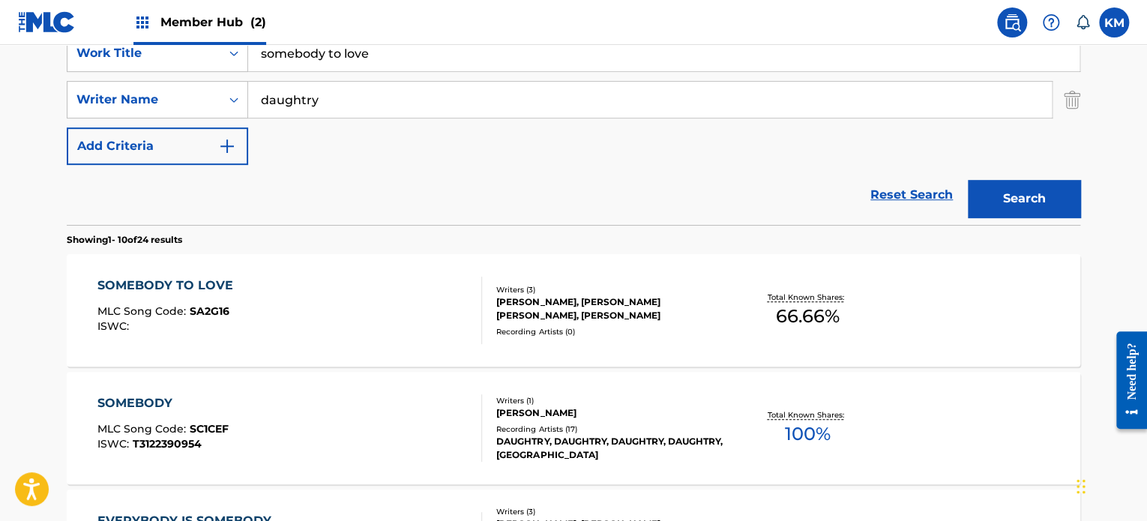
scroll to position [304, 0]
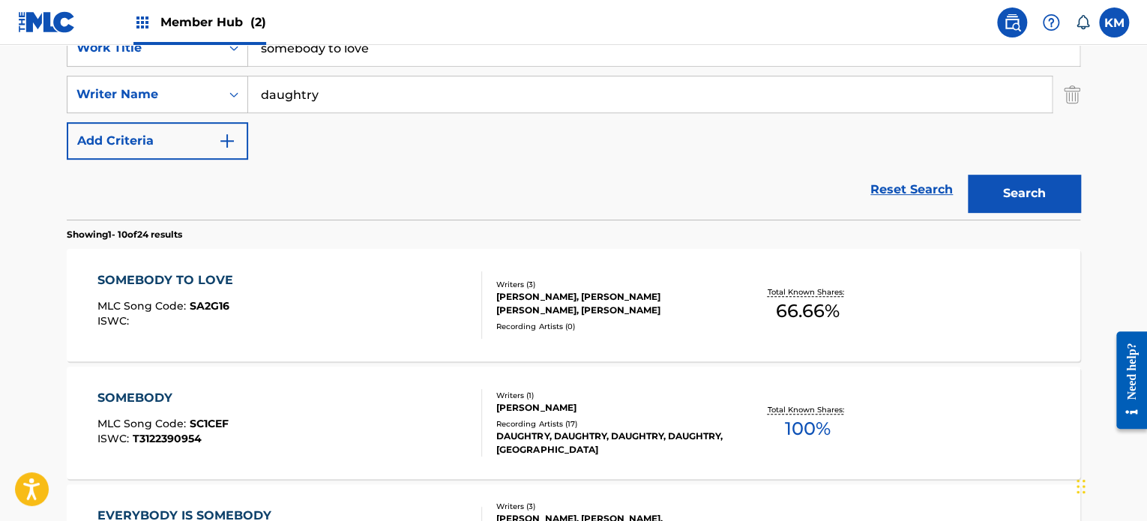
click at [520, 285] on div "Writers ( 3 )" at bounding box center [609, 284] width 226 height 11
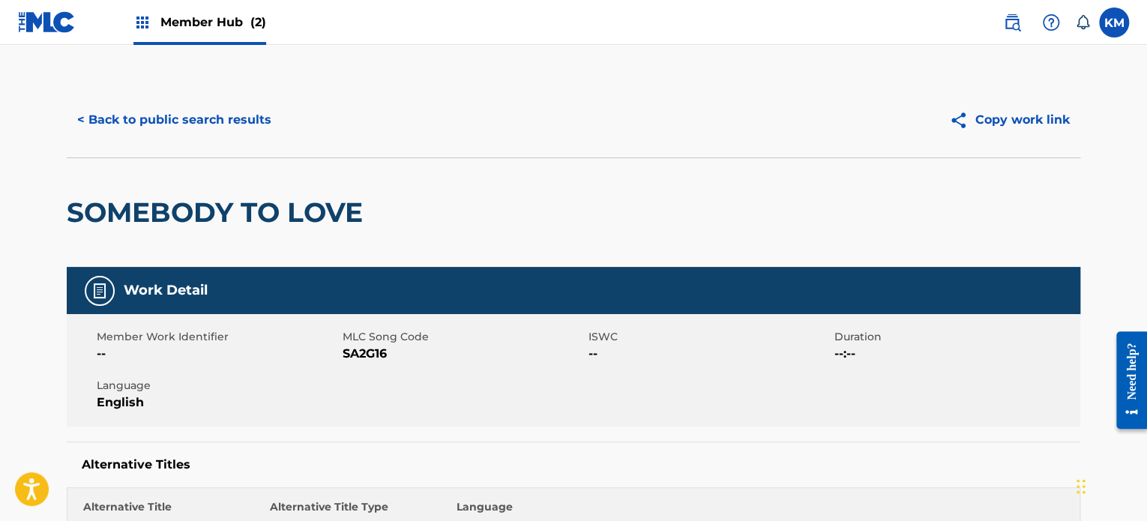
click at [367, 352] on span "SA2G16" at bounding box center [464, 354] width 242 height 18
copy span "SA2G16"
drag, startPoint x: 428, startPoint y: 379, endPoint x: 358, endPoint y: 347, distance: 76.5
click at [358, 347] on span "SA2G16" at bounding box center [464, 354] width 242 height 18
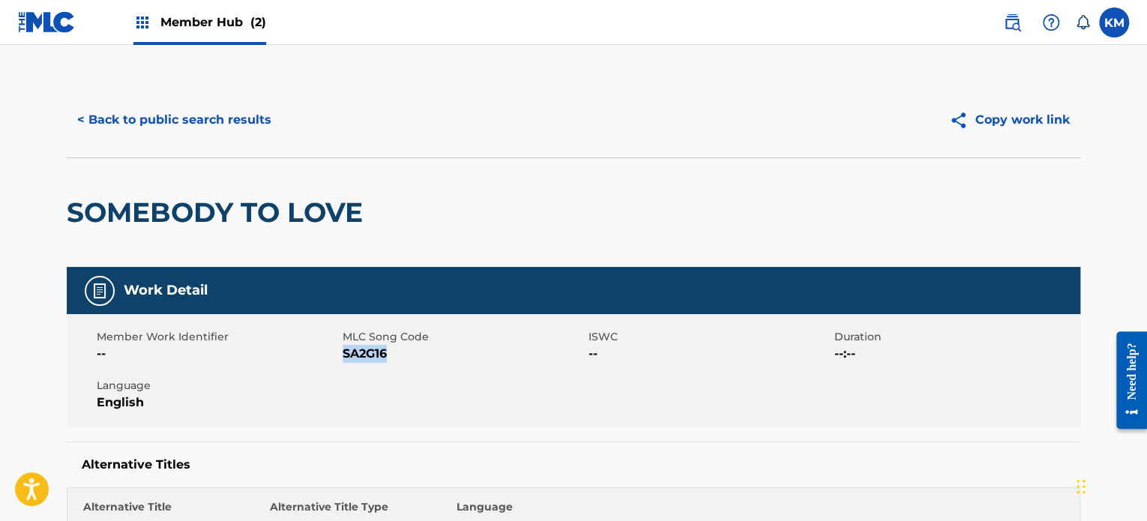
click at [378, 349] on span "SA2G16" at bounding box center [464, 354] width 242 height 18
